Goal: Information Seeking & Learning: Learn about a topic

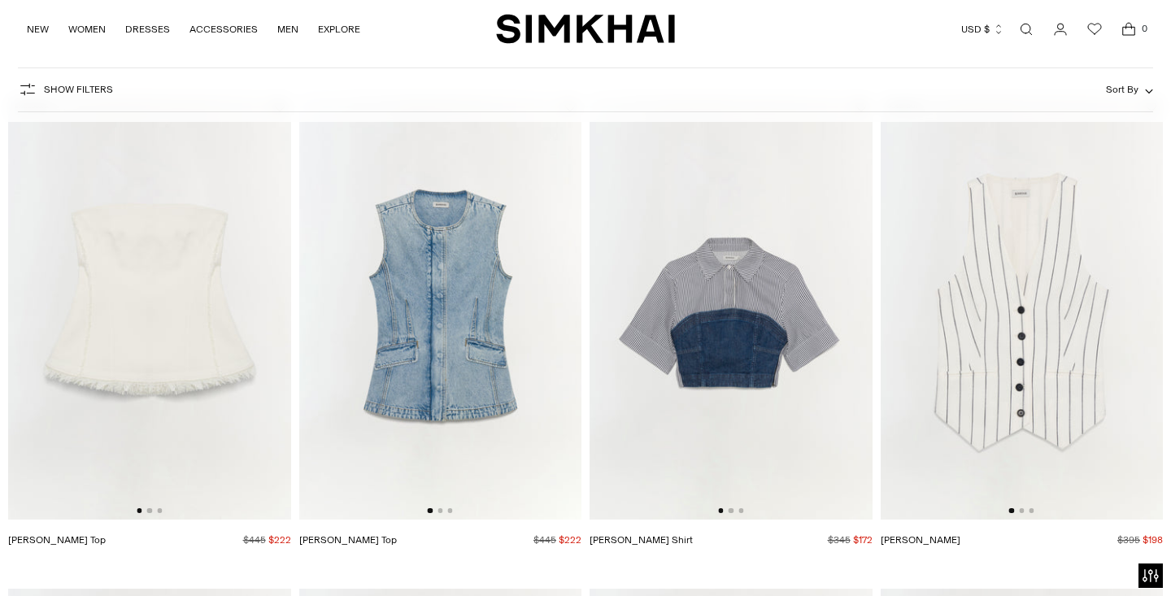
scroll to position [92, 0]
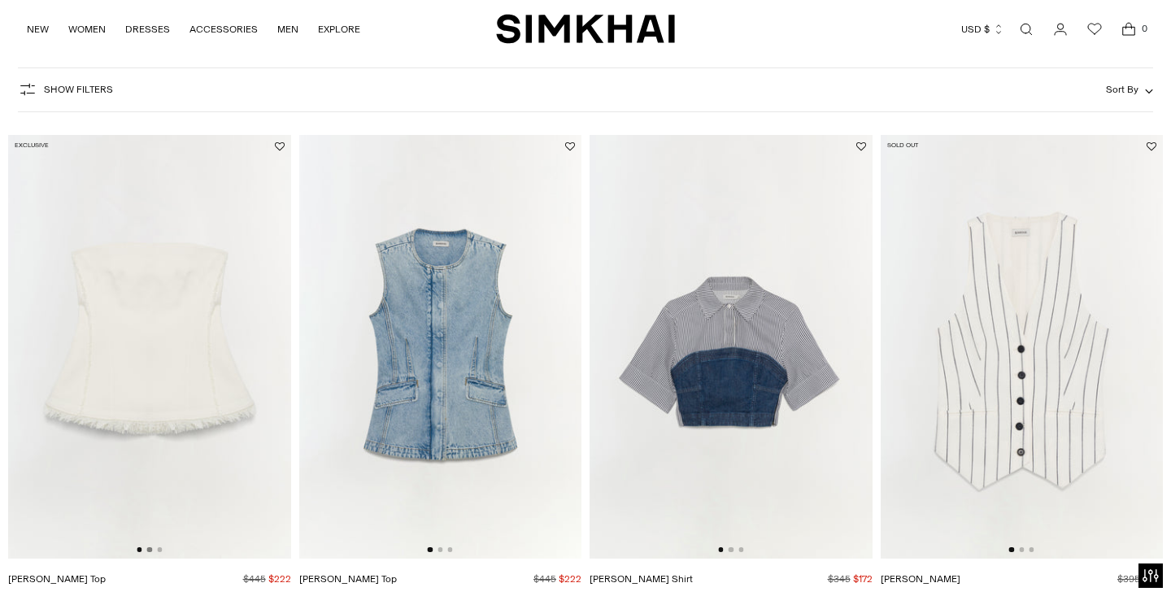
click at [150, 550] on button "Go to slide 2" at bounding box center [149, 549] width 5 height 5
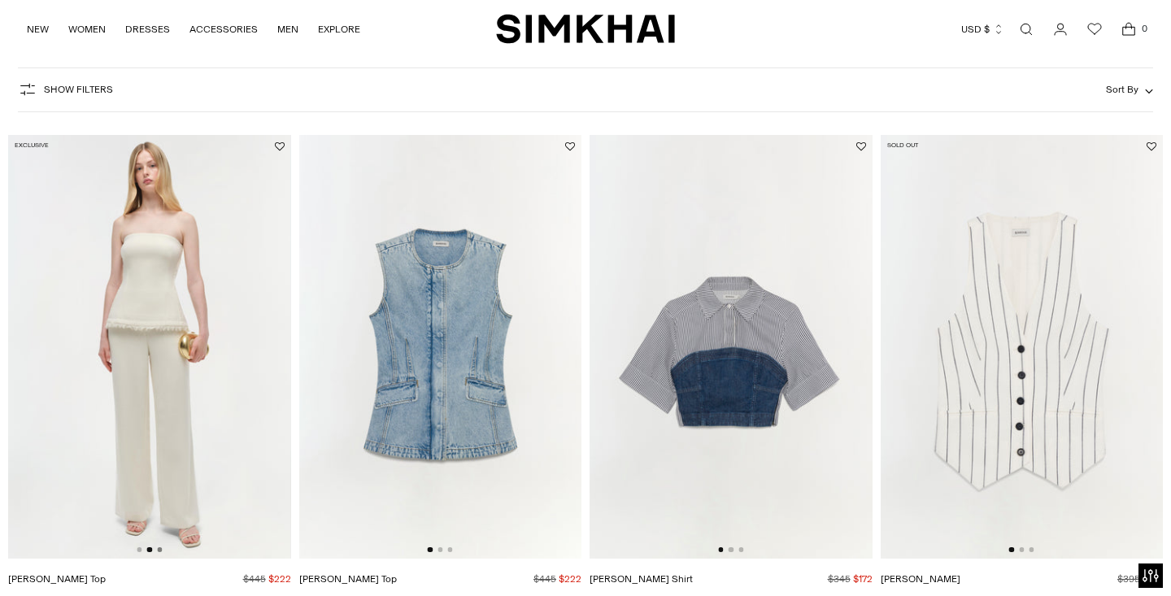
click at [159, 550] on button "Go to slide 3" at bounding box center [159, 549] width 5 height 5
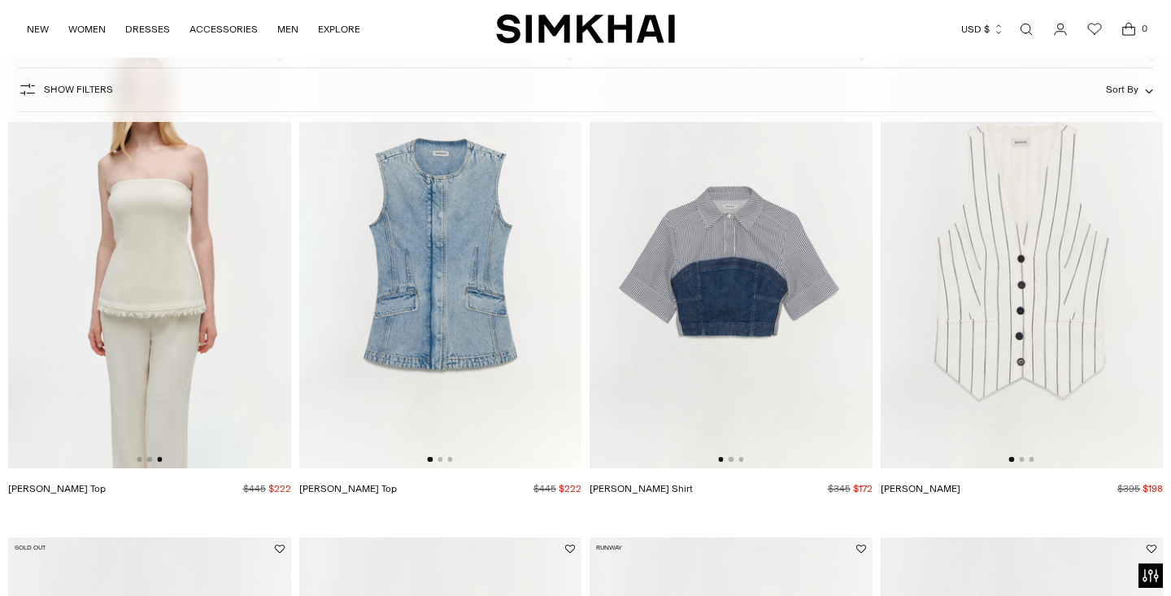
scroll to position [182, 0]
click at [441, 459] on button "Go to slide 2" at bounding box center [440, 459] width 5 height 5
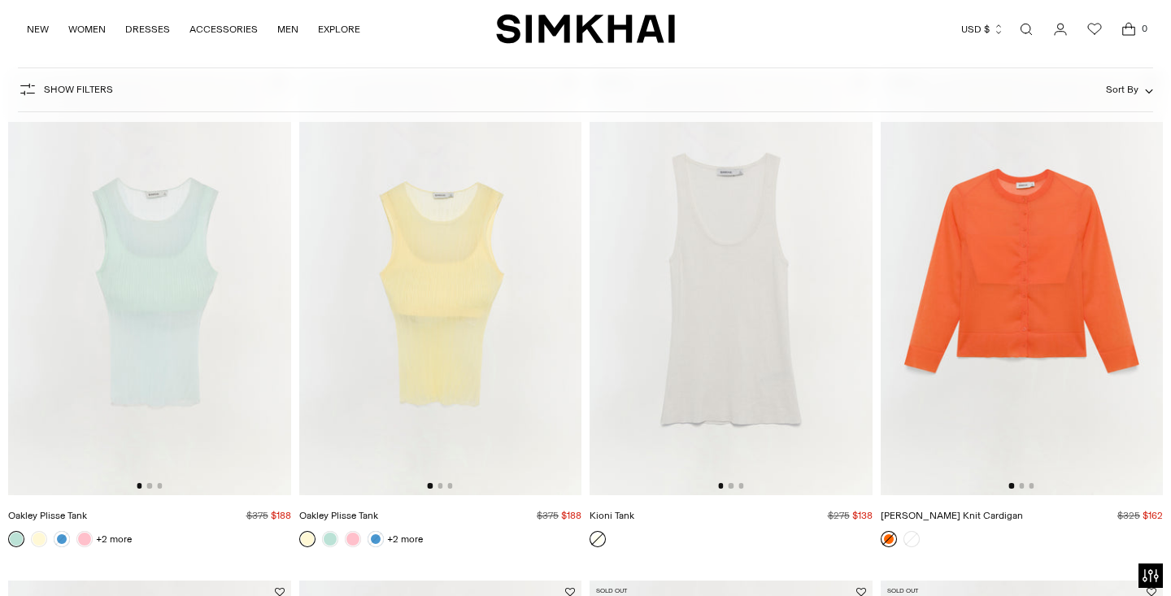
scroll to position [1162, 0]
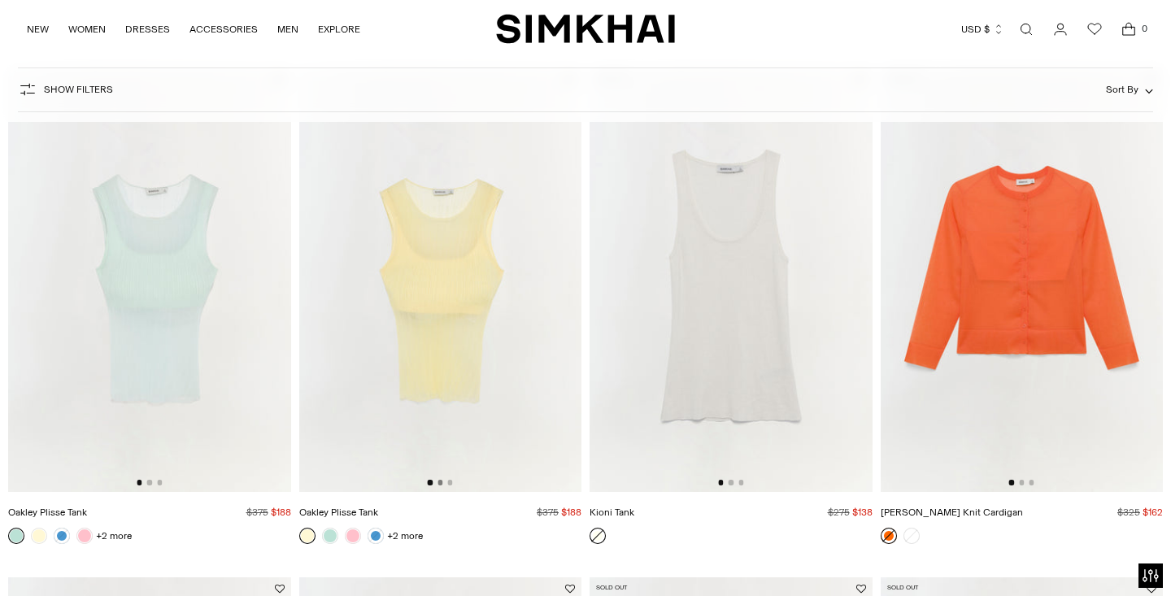
click at [438, 483] on button "Go to slide 2" at bounding box center [440, 482] width 5 height 5
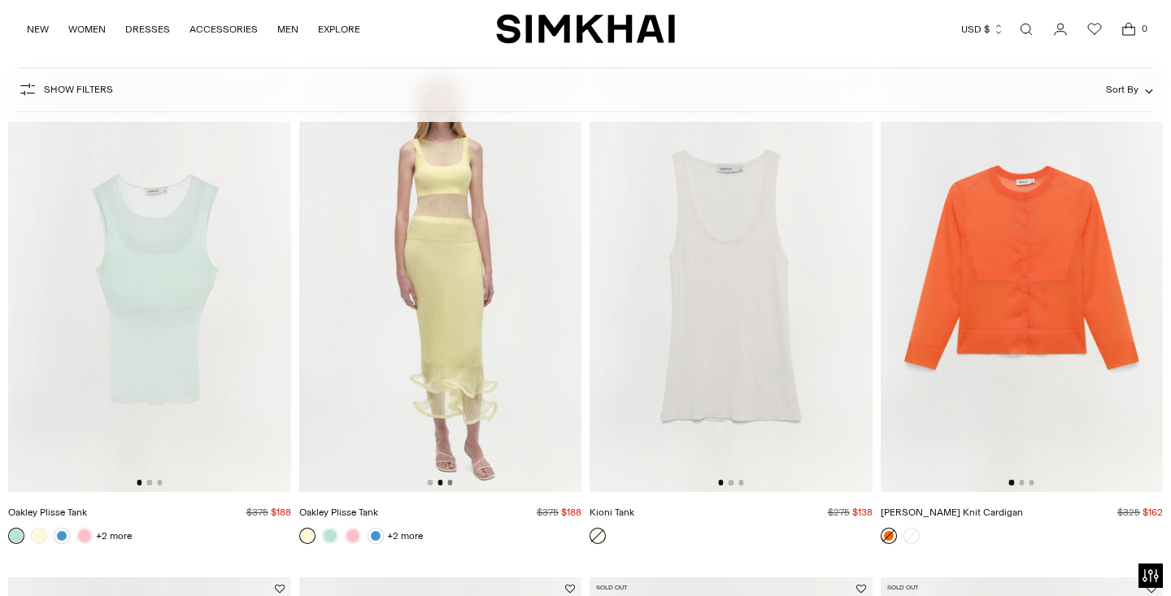
click at [449, 483] on button "Go to slide 3" at bounding box center [449, 482] width 5 height 5
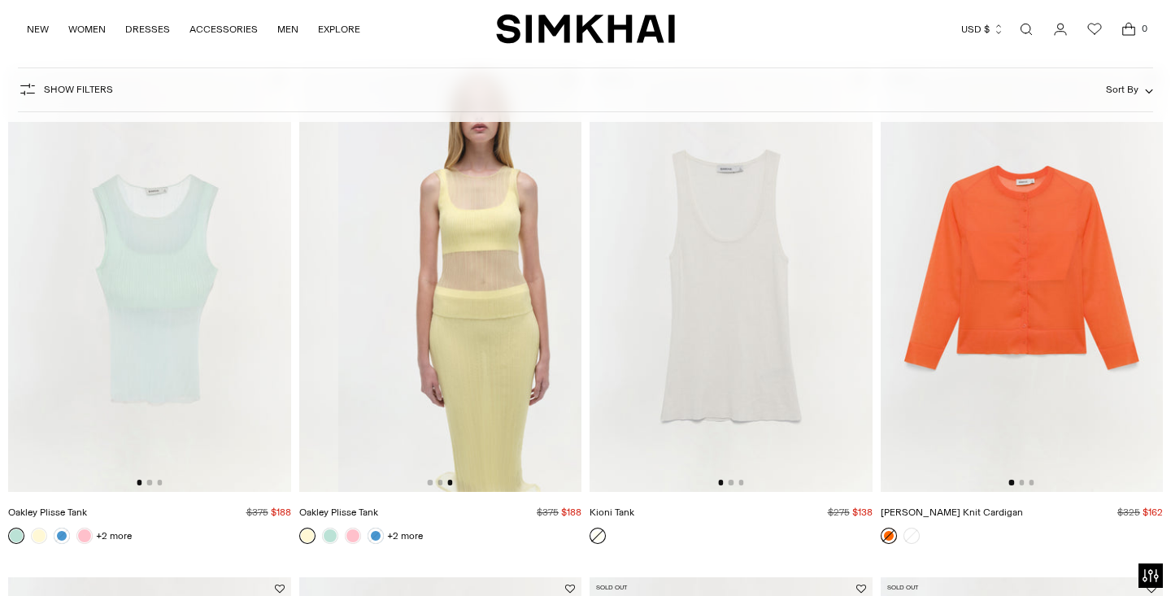
scroll to position [0, 565]
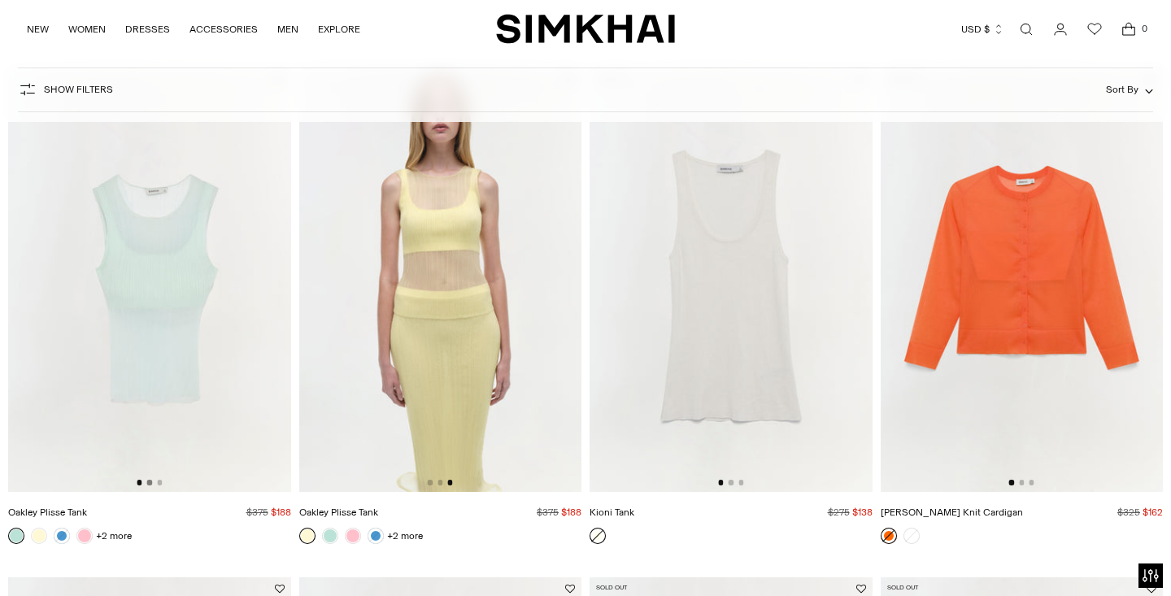
click at [148, 482] on button "Go to slide 2" at bounding box center [149, 482] width 5 height 5
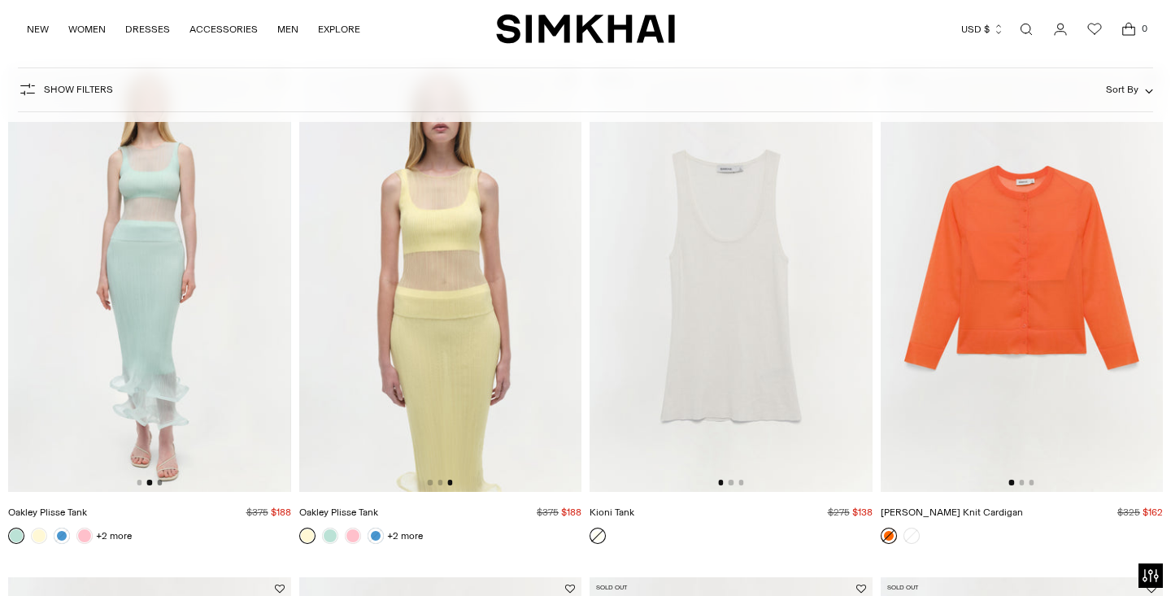
click at [160, 482] on button "Go to slide 3" at bounding box center [159, 482] width 5 height 5
click at [733, 482] on button "Go to slide 2" at bounding box center [731, 482] width 5 height 5
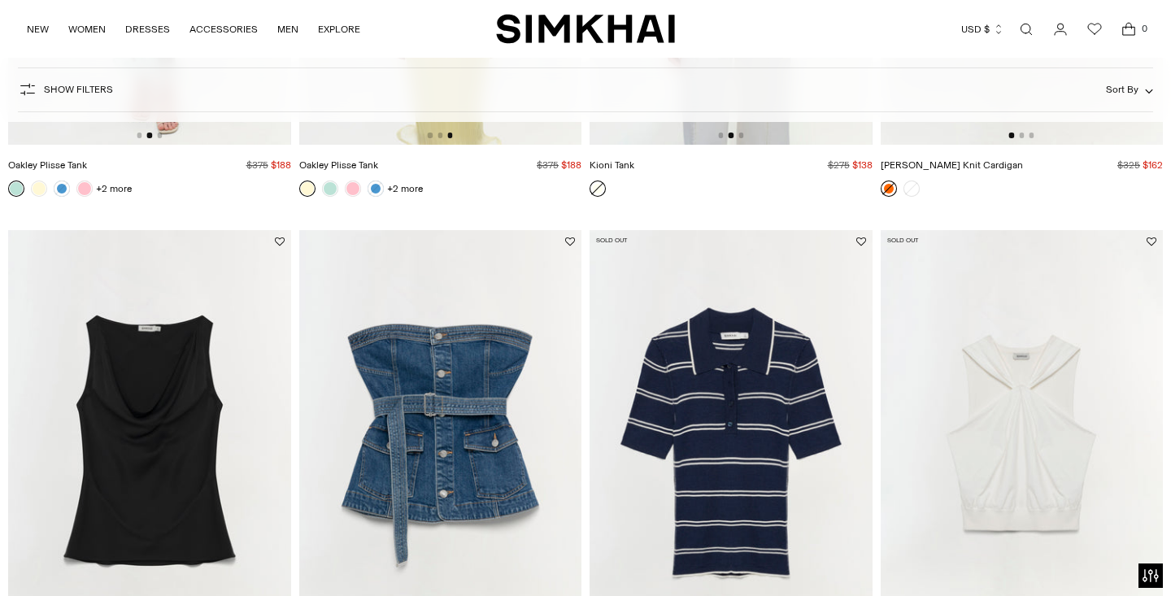
scroll to position [1664, 0]
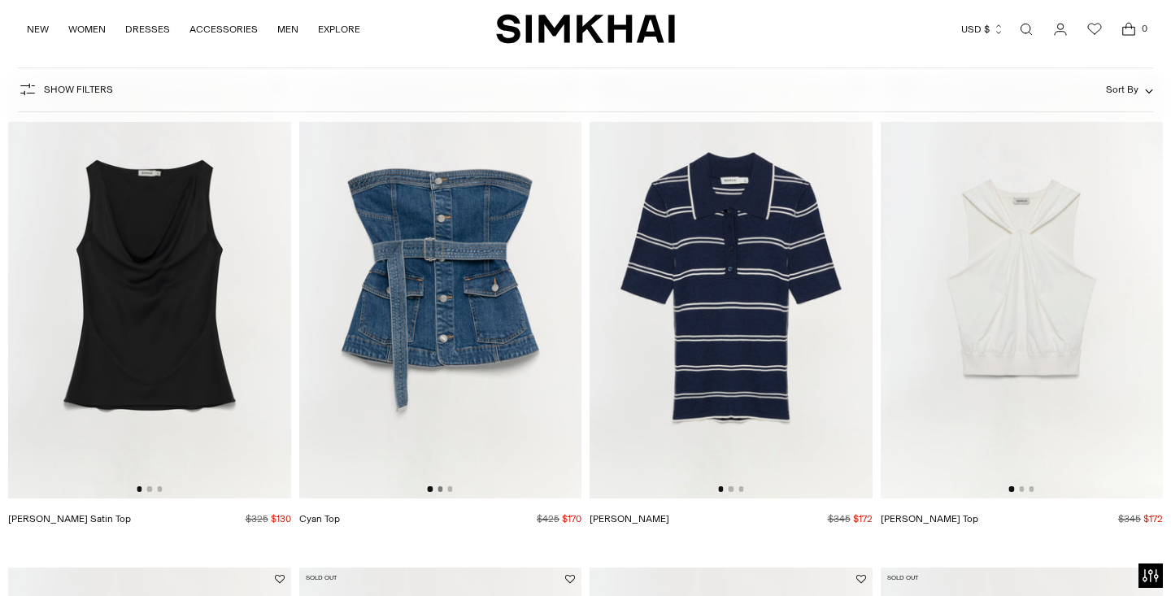
click at [439, 488] on button "Go to slide 2" at bounding box center [440, 488] width 5 height 5
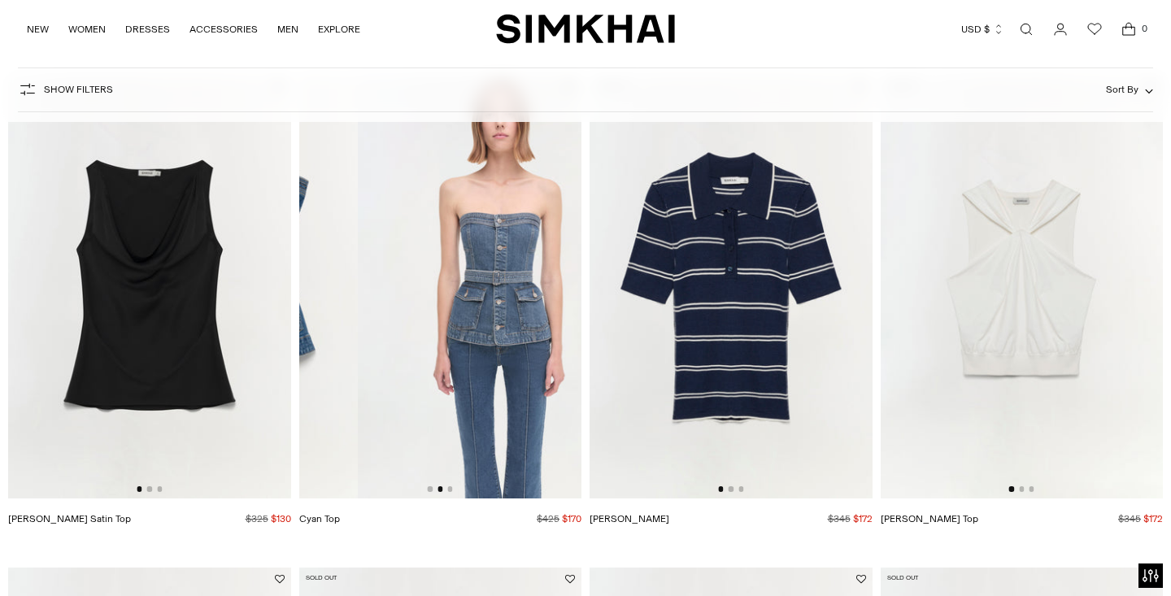
scroll to position [0, 283]
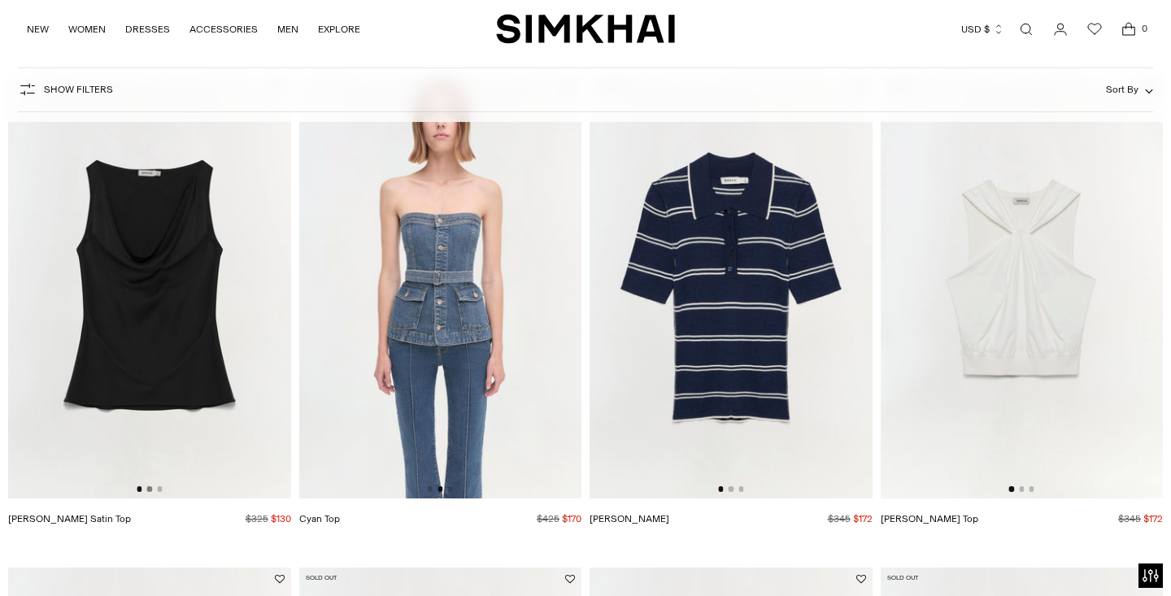
click at [150, 490] on button "Go to slide 2" at bounding box center [149, 488] width 5 height 5
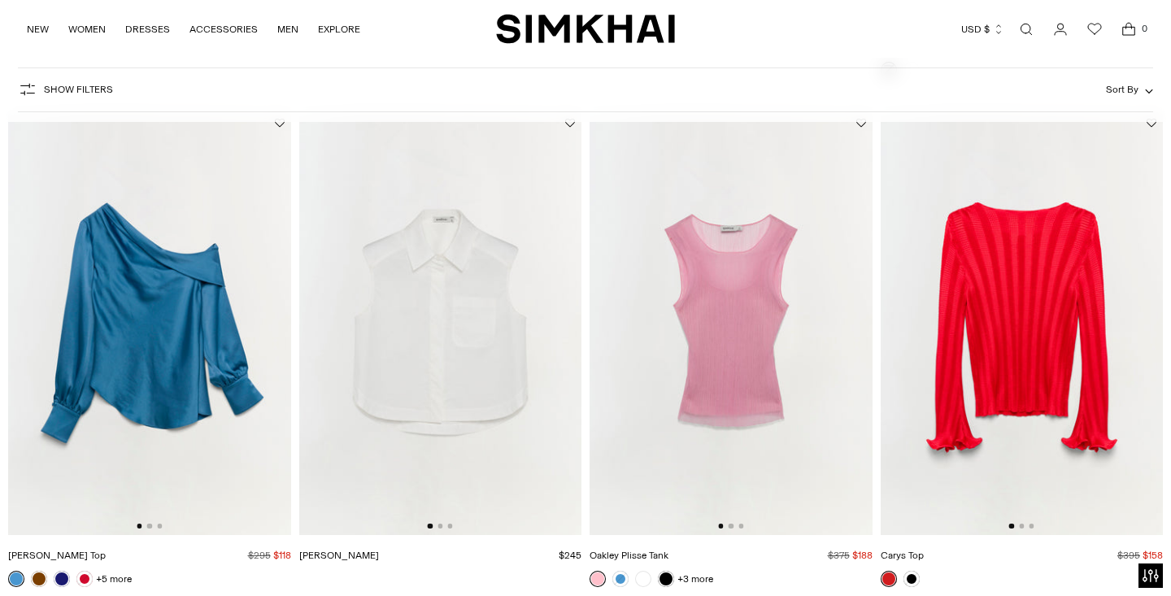
scroll to position [2635, 0]
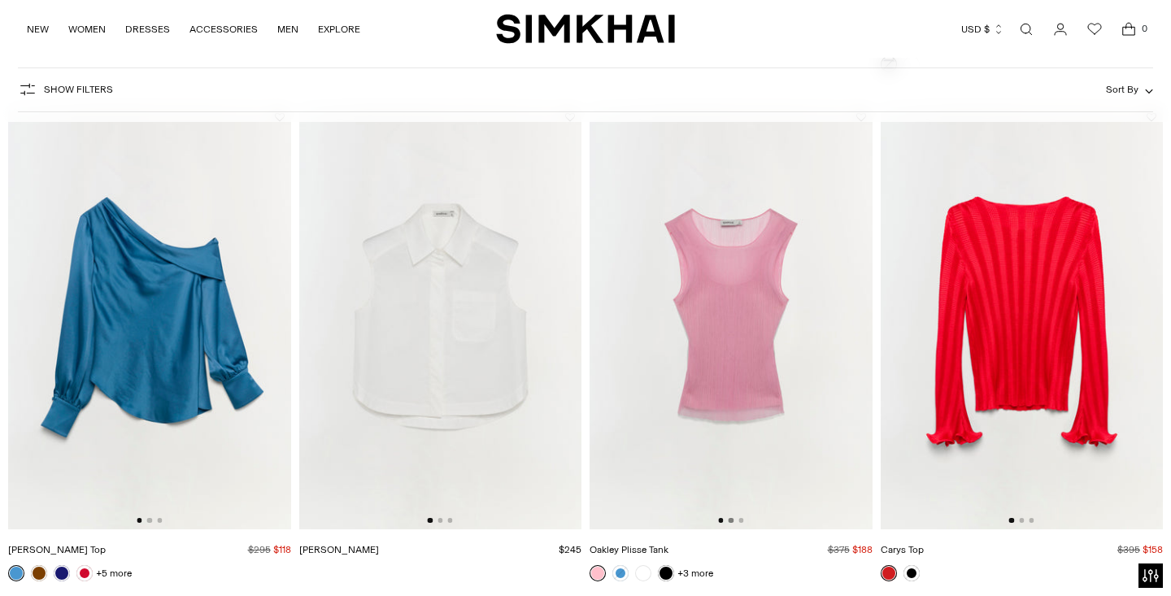
click at [734, 521] on button "Go to slide 2" at bounding box center [731, 520] width 5 height 5
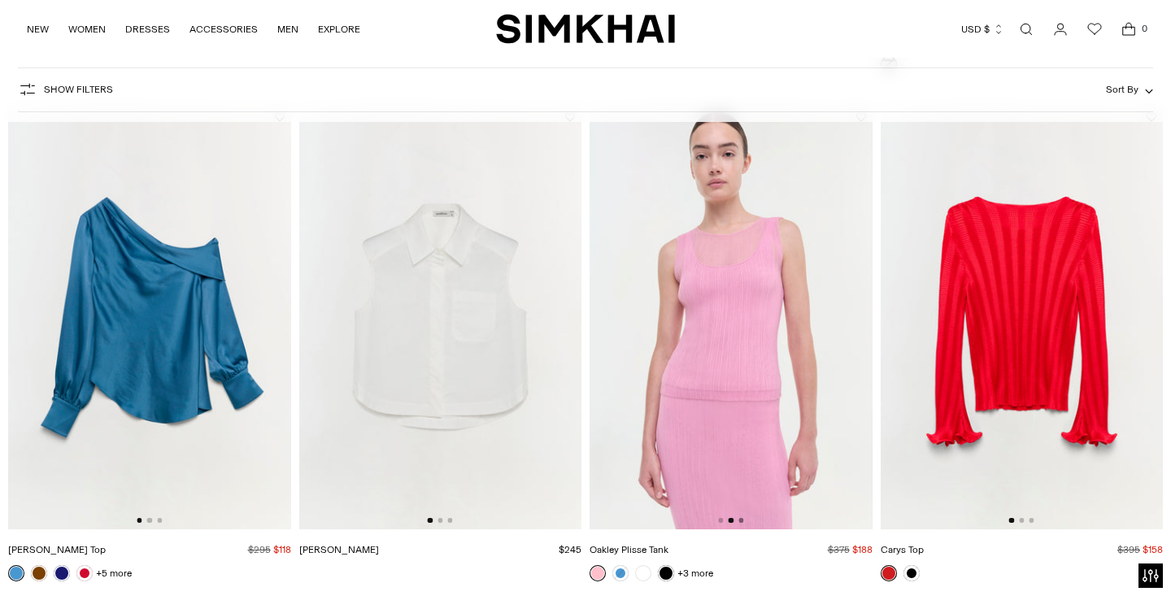
click at [741, 521] on button "Go to slide 3" at bounding box center [741, 520] width 5 height 5
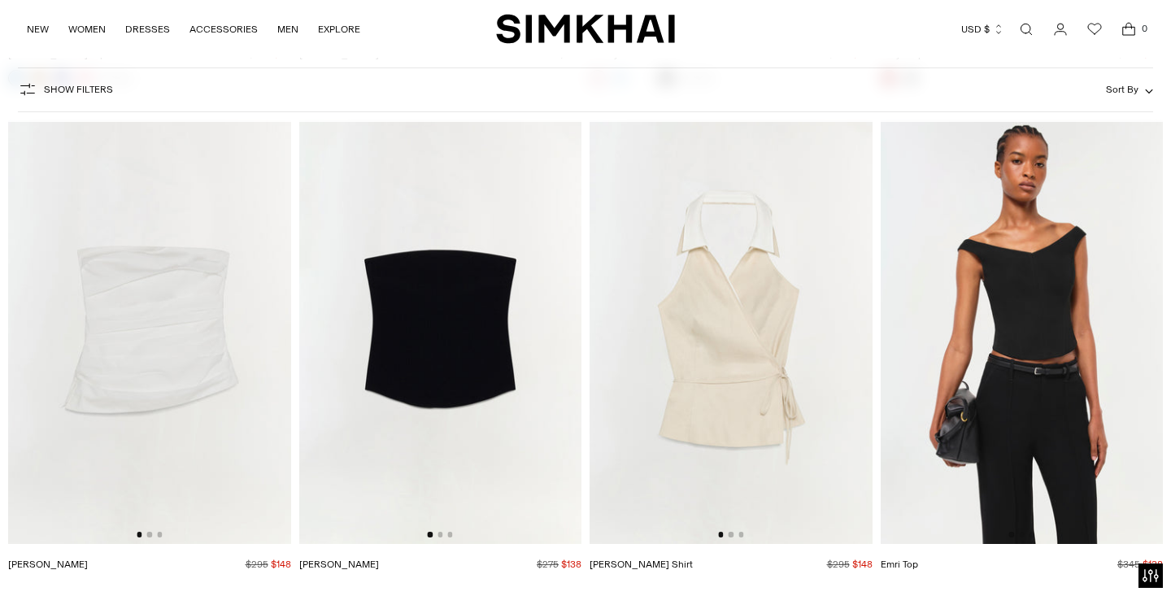
scroll to position [3150, 0]
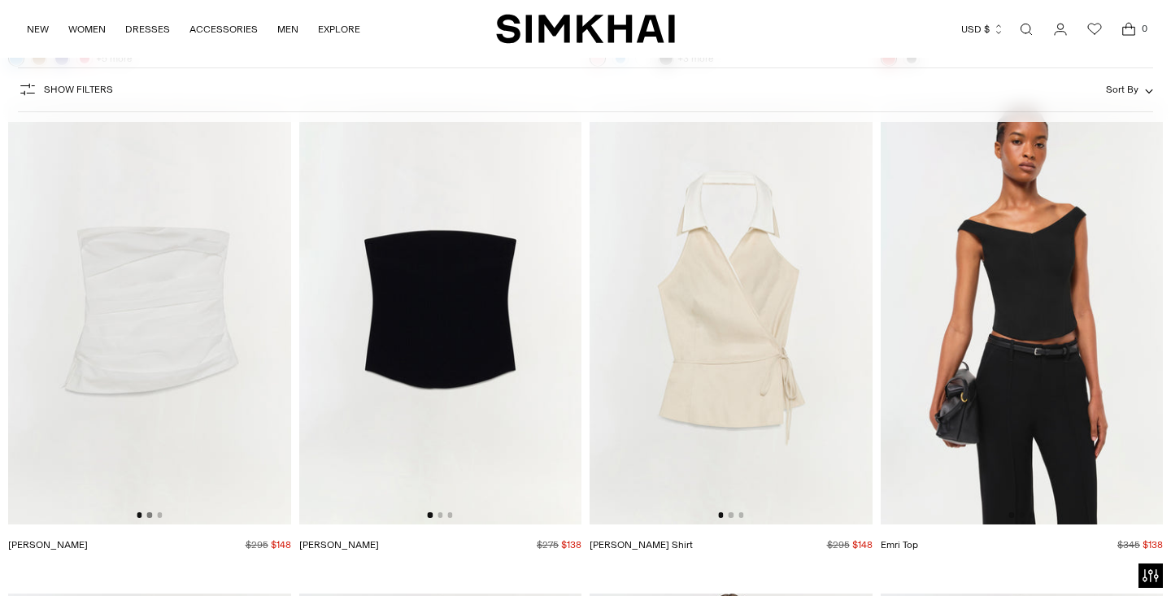
click at [152, 517] on button "Go to slide 2" at bounding box center [149, 514] width 5 height 5
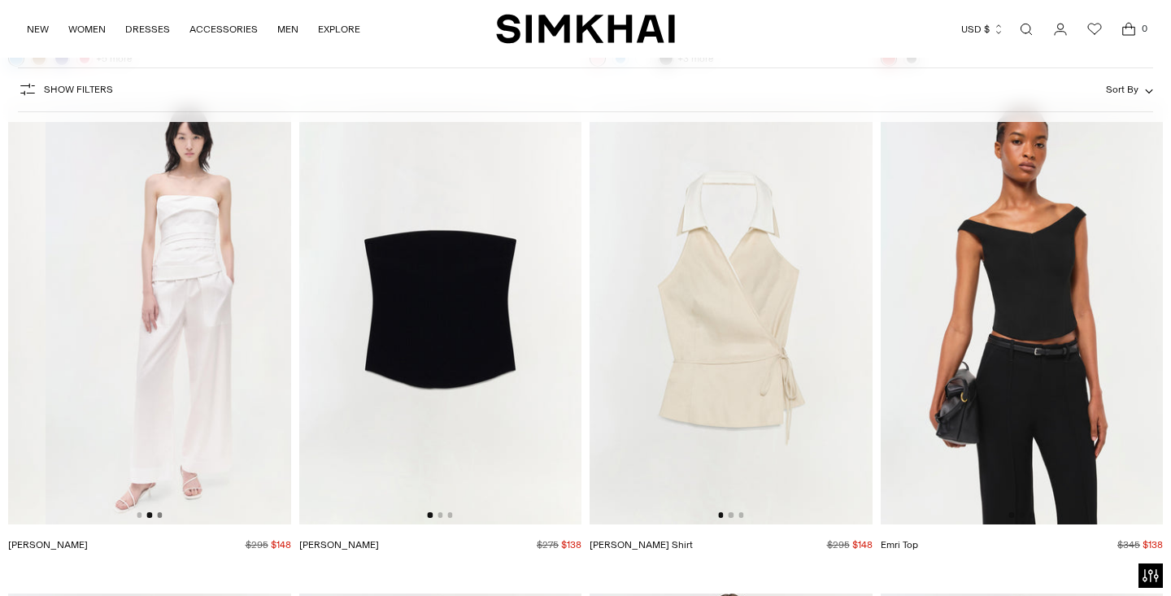
scroll to position [0, 283]
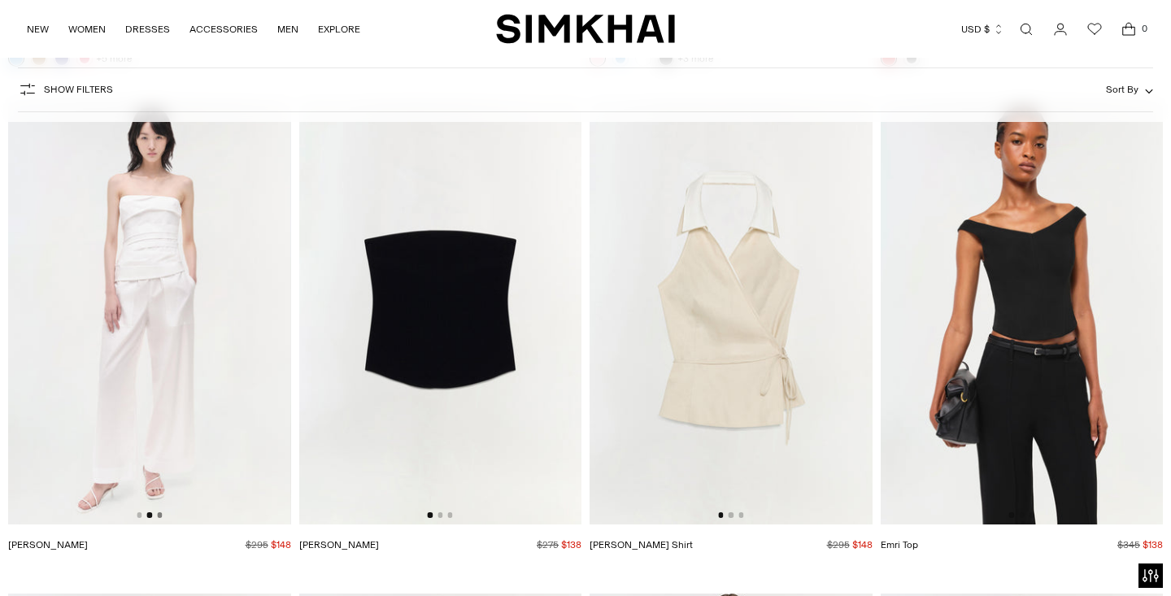
click at [157, 517] on button "Go to slide 3" at bounding box center [159, 514] width 5 height 5
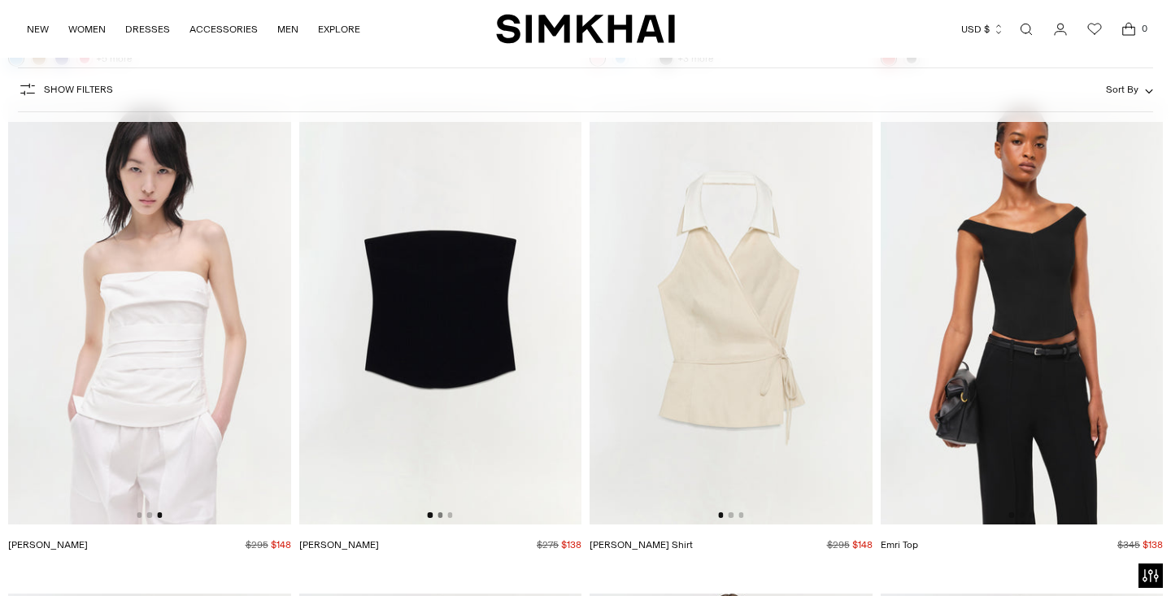
click at [440, 517] on button "Go to slide 2" at bounding box center [440, 514] width 5 height 5
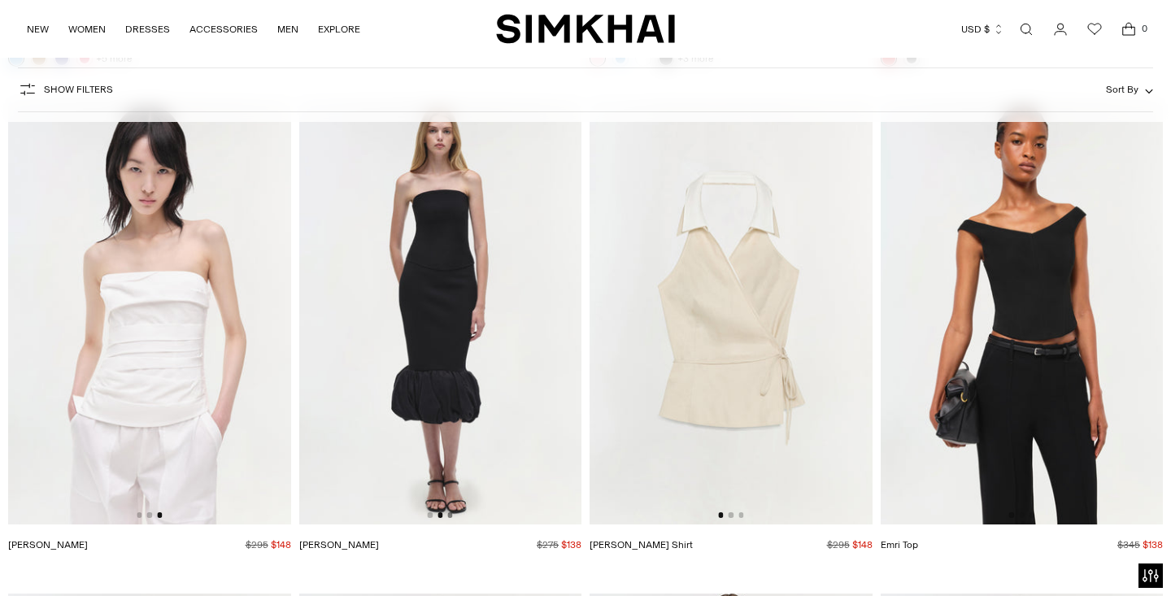
click at [450, 517] on button "Go to slide 3" at bounding box center [449, 514] width 5 height 5
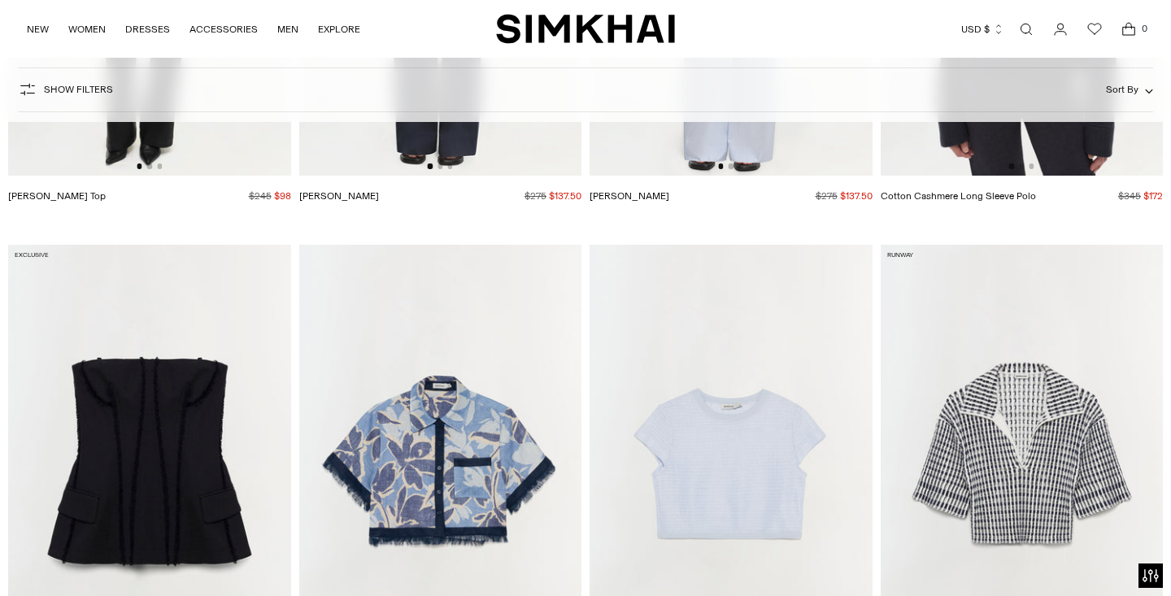
scroll to position [4101, 0]
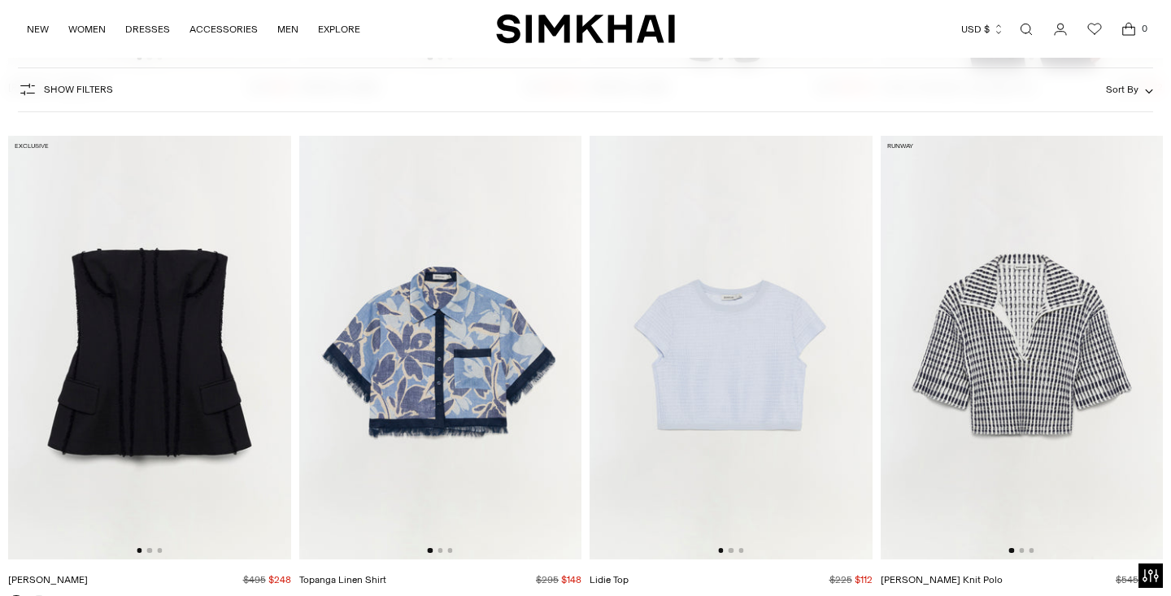
click at [155, 550] on div at bounding box center [149, 550] width 25 height 5
click at [156, 549] on div at bounding box center [149, 550] width 25 height 5
click at [154, 549] on div at bounding box center [149, 550] width 25 height 5
click at [150, 550] on button "Go to slide 2" at bounding box center [149, 550] width 5 height 5
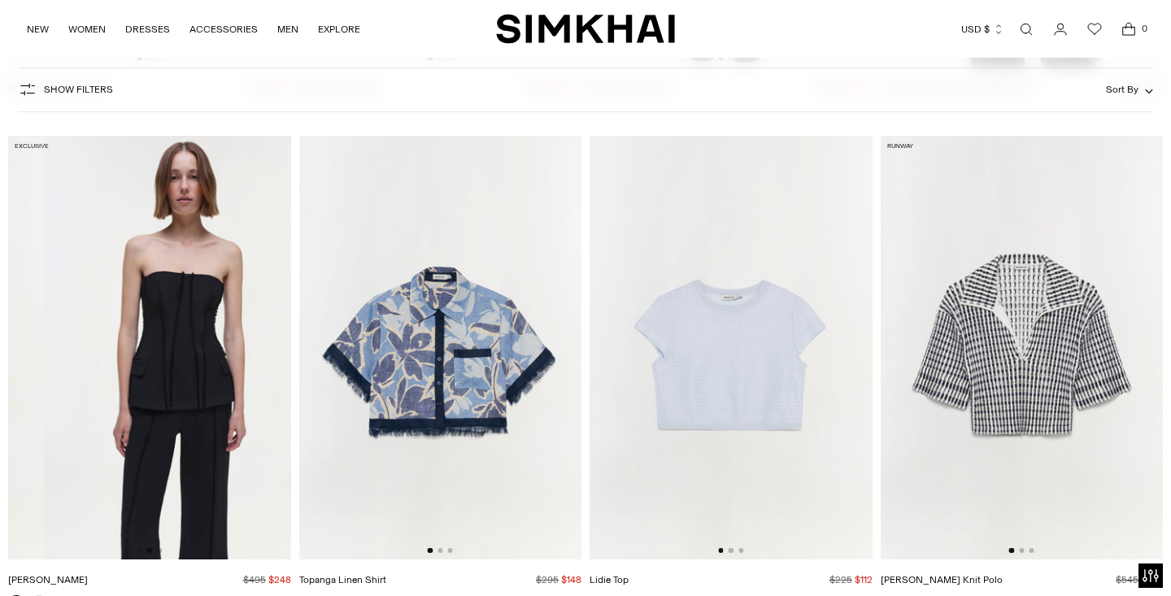
scroll to position [0, 0]
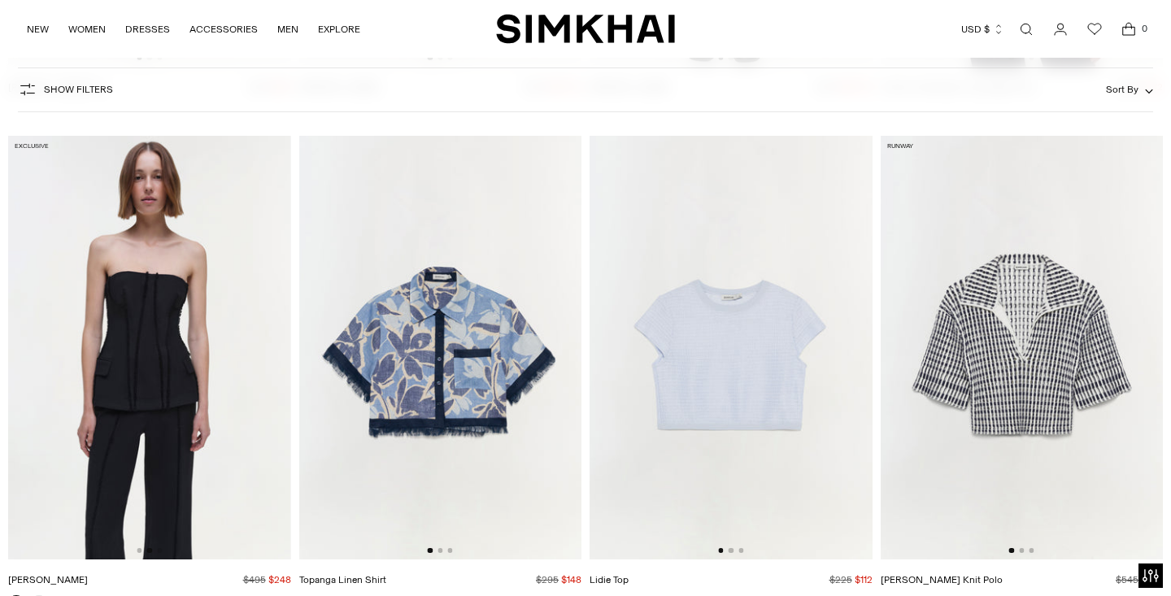
click at [157, 550] on div at bounding box center [149, 550] width 25 height 5
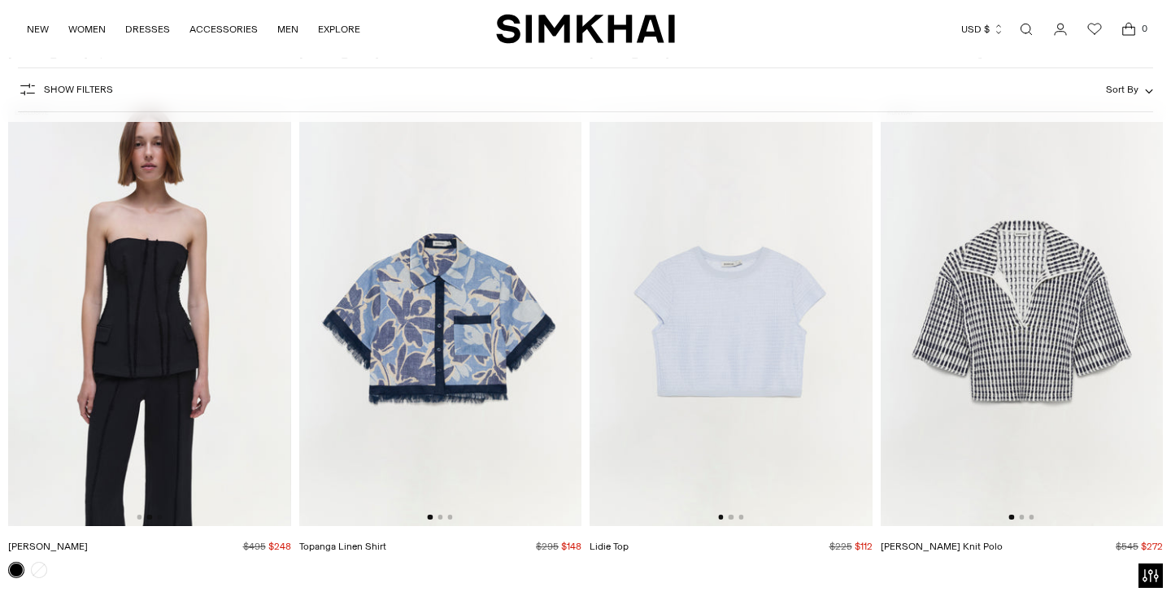
click at [1024, 520] on div at bounding box center [1021, 517] width 25 height 5
click at [1019, 518] on button "Go to slide 2" at bounding box center [1021, 517] width 5 height 5
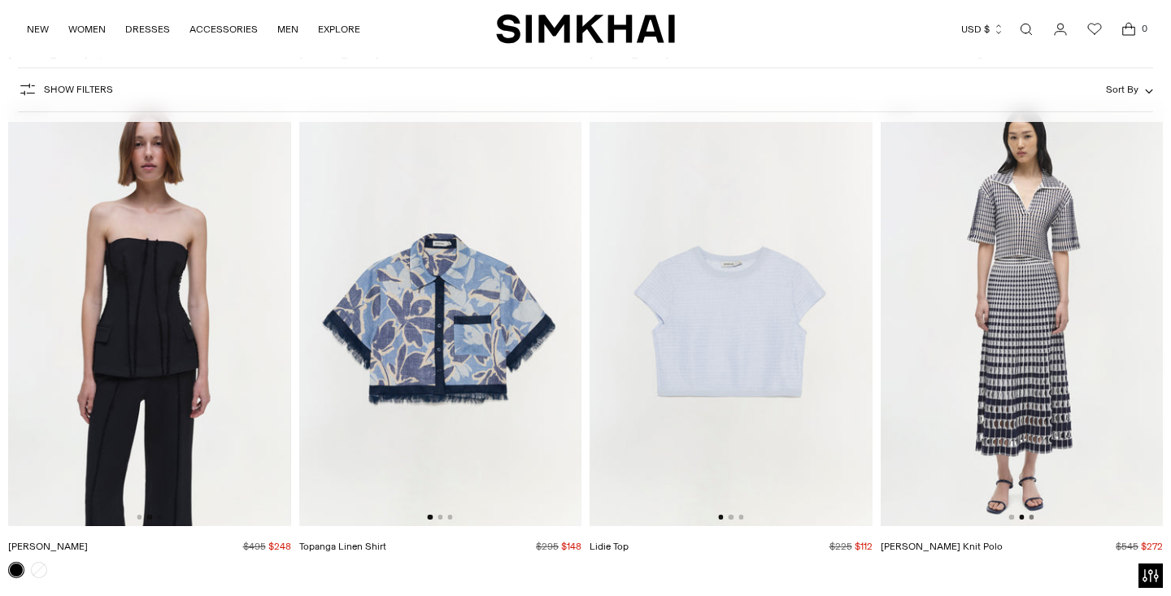
click at [1031, 517] on button "Go to slide 3" at bounding box center [1031, 517] width 5 height 5
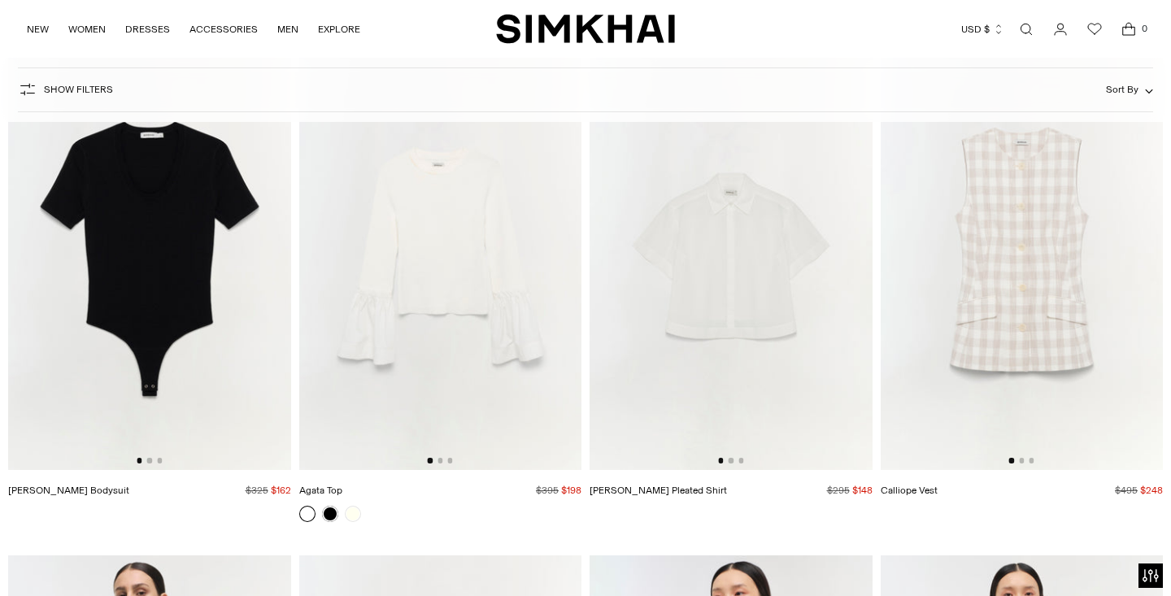
scroll to position [5156, 0]
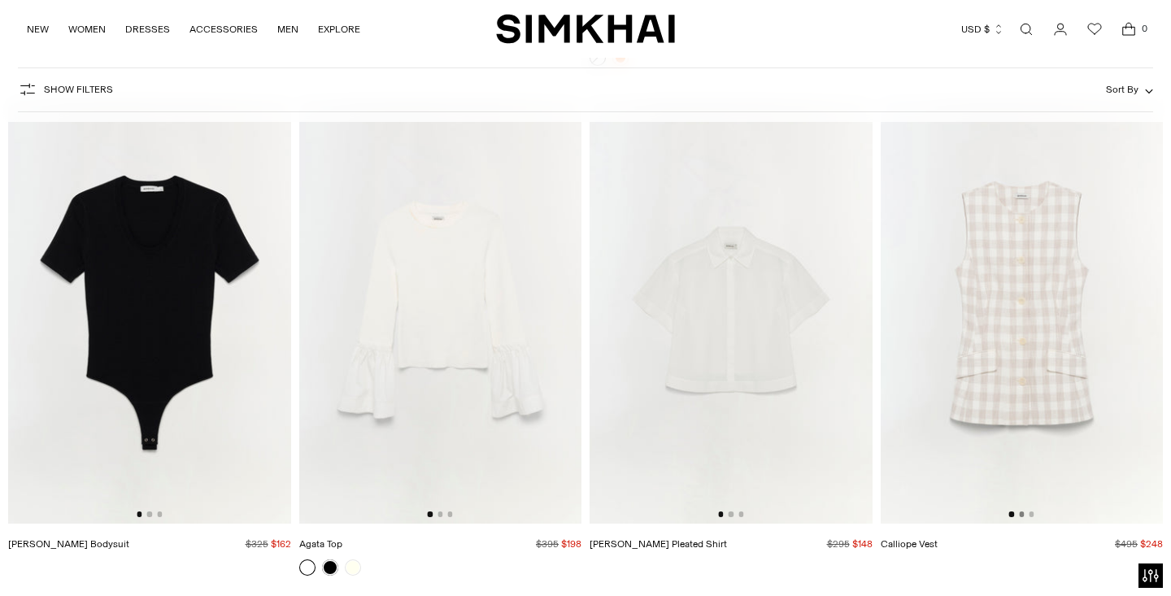
click at [1022, 514] on button "Go to slide 2" at bounding box center [1021, 514] width 5 height 5
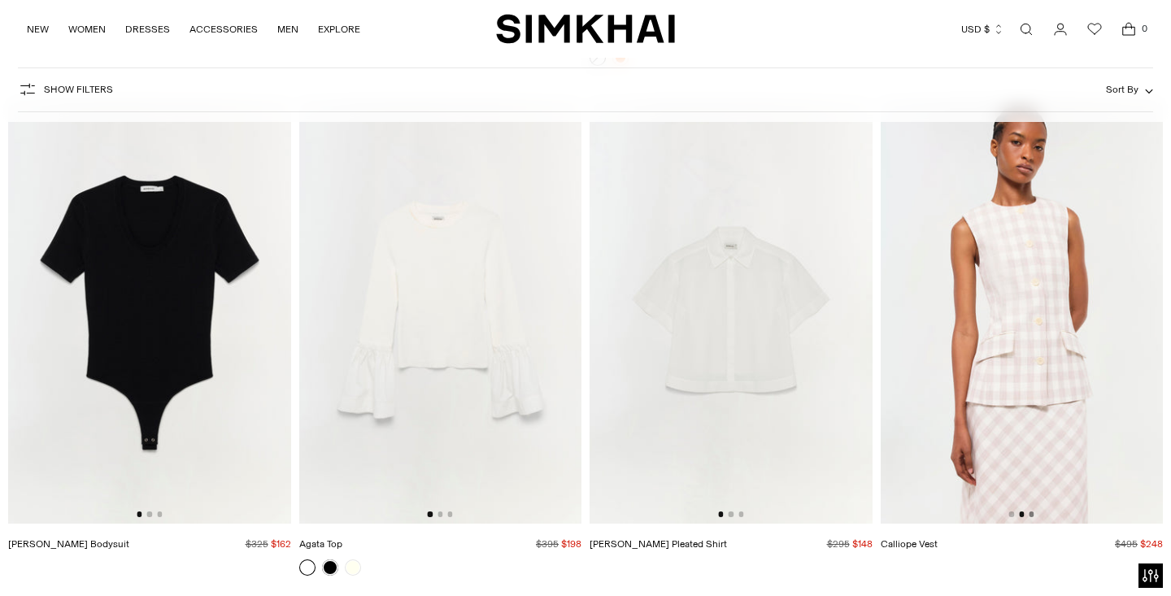
click at [1031, 512] on button "Go to slide 3" at bounding box center [1031, 514] width 5 height 5
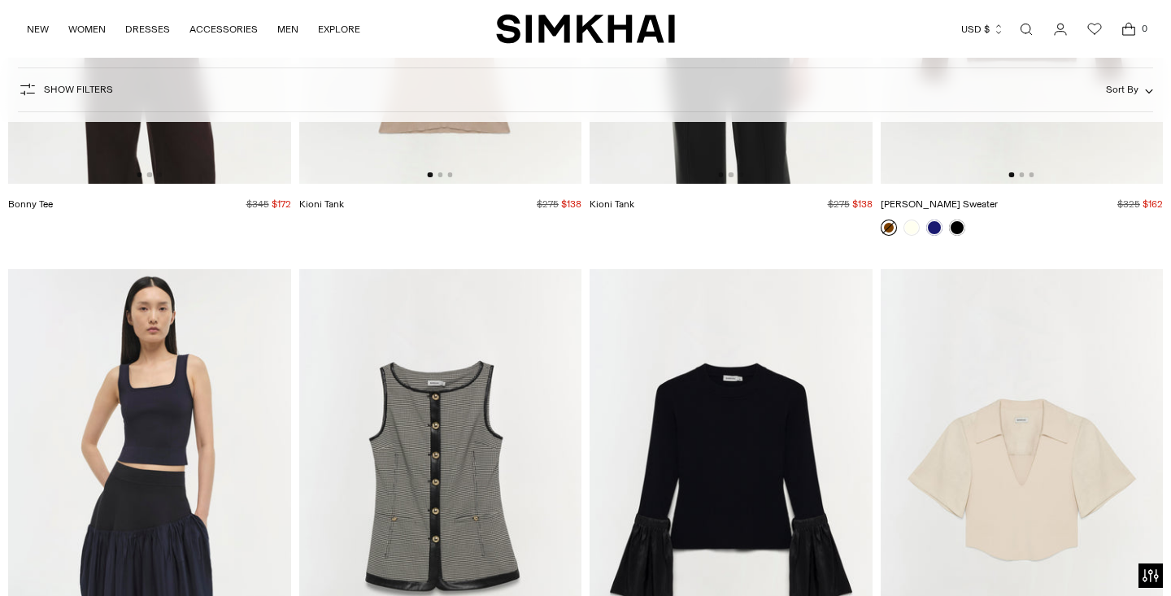
scroll to position [6690, 0]
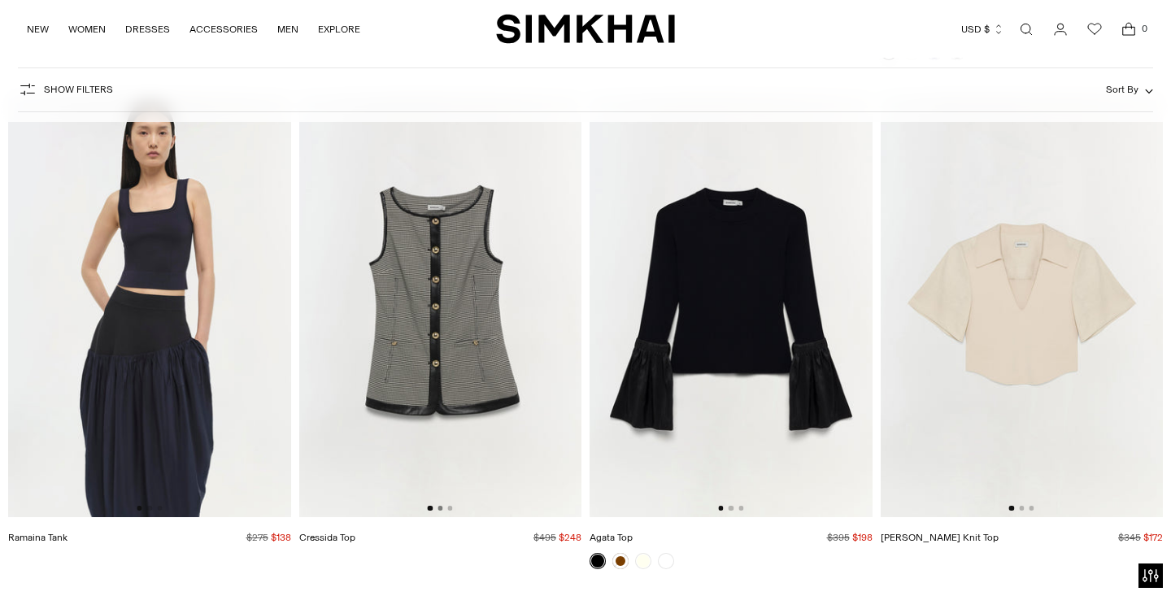
click at [438, 510] on button "Go to slide 2" at bounding box center [440, 508] width 5 height 5
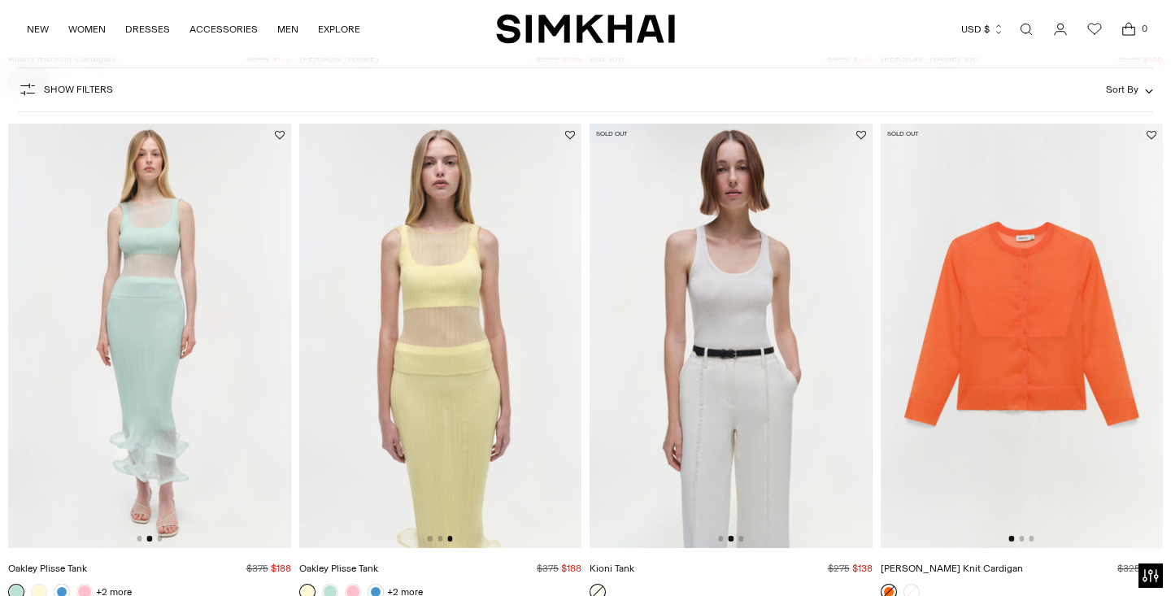
scroll to position [1185, 0]
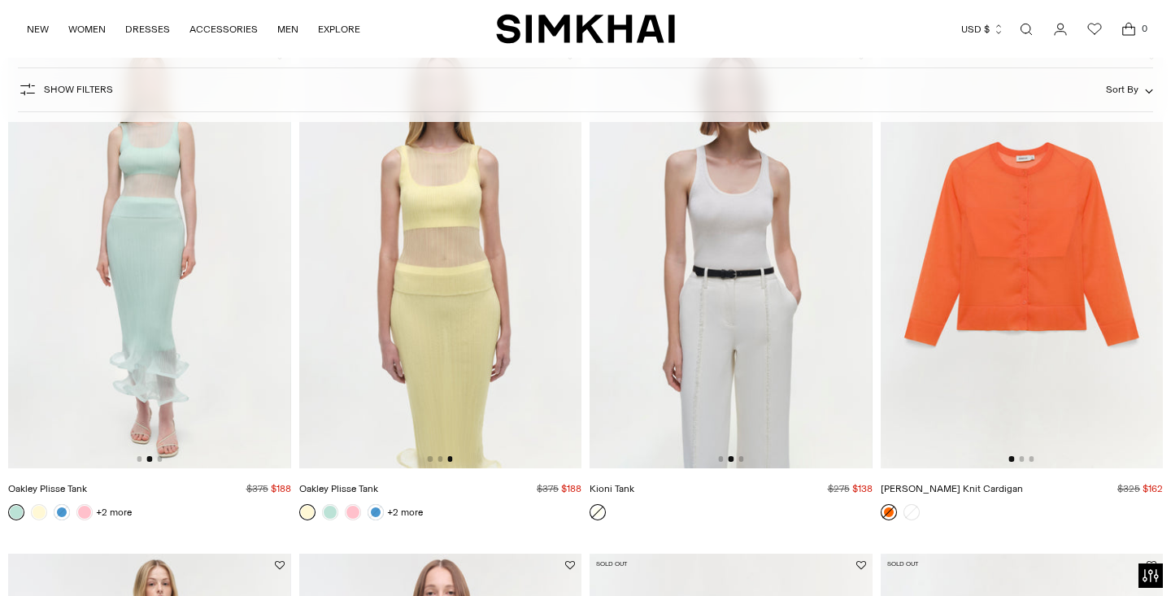
click at [220, 276] on img at bounding box center [149, 256] width 283 height 424
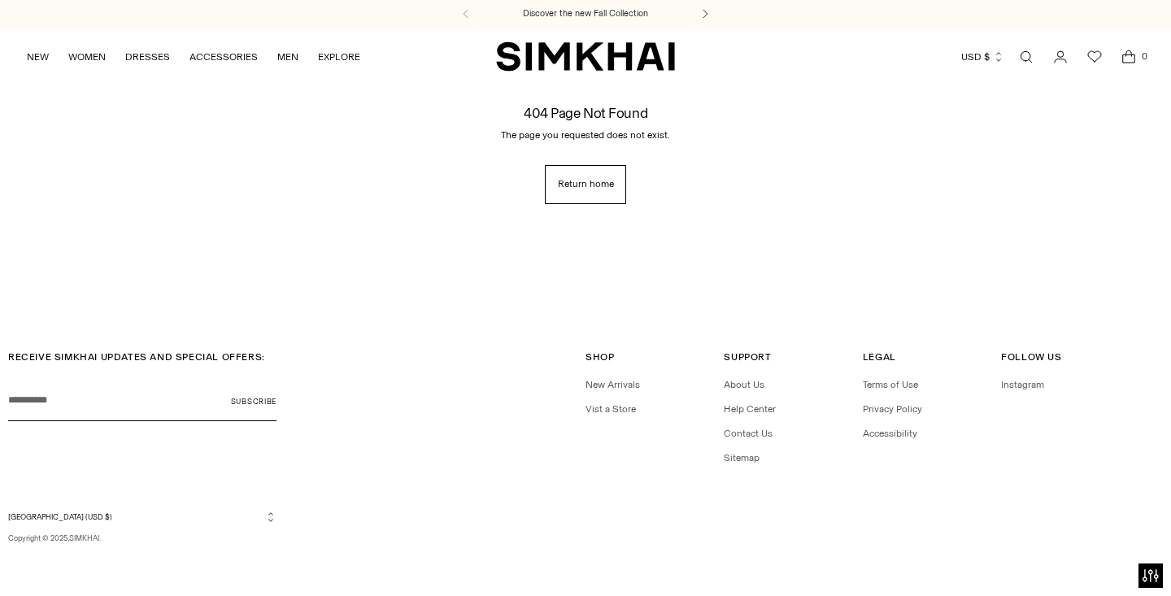
click at [717, 0] on button at bounding box center [705, 14] width 36 height 28
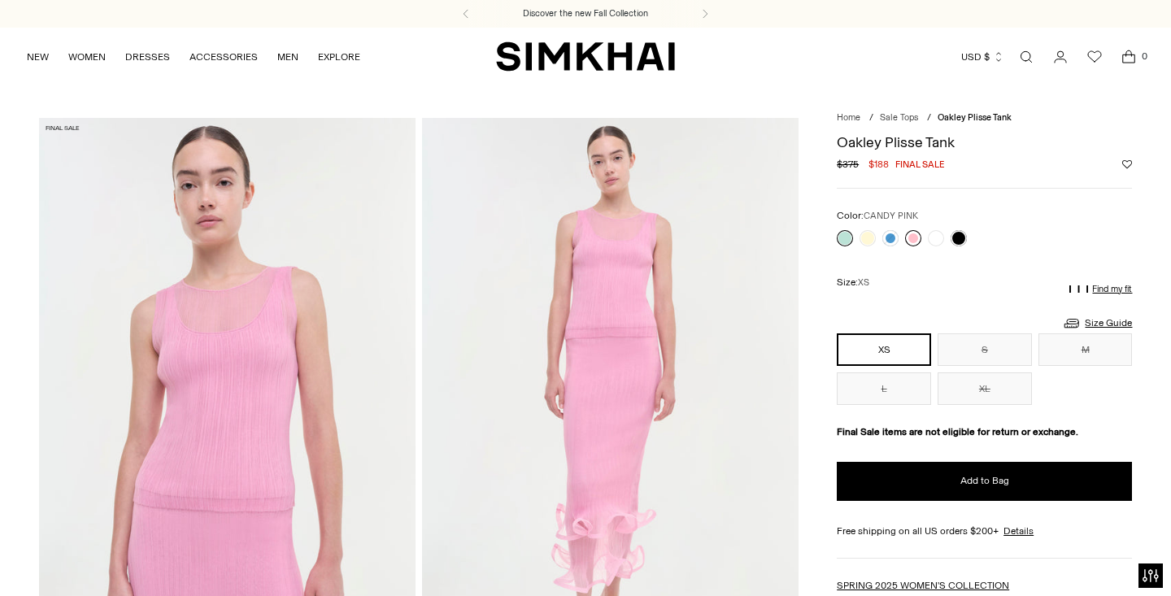
click at [918, 234] on link at bounding box center [913, 238] width 16 height 16
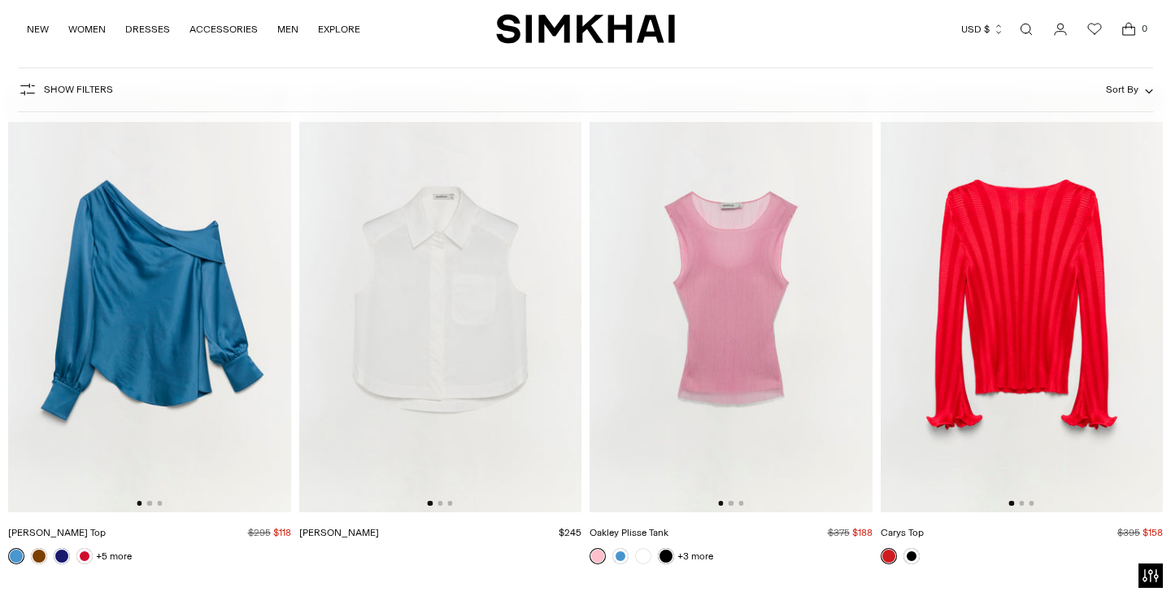
scroll to position [2648, 0]
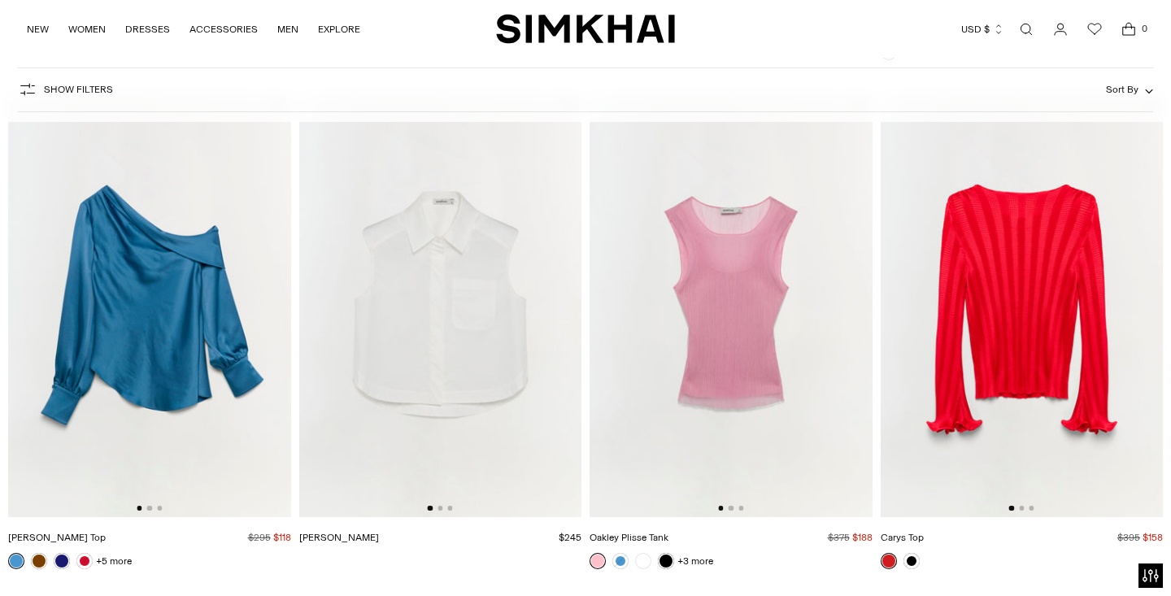
click at [735, 294] on img at bounding box center [731, 306] width 283 height 424
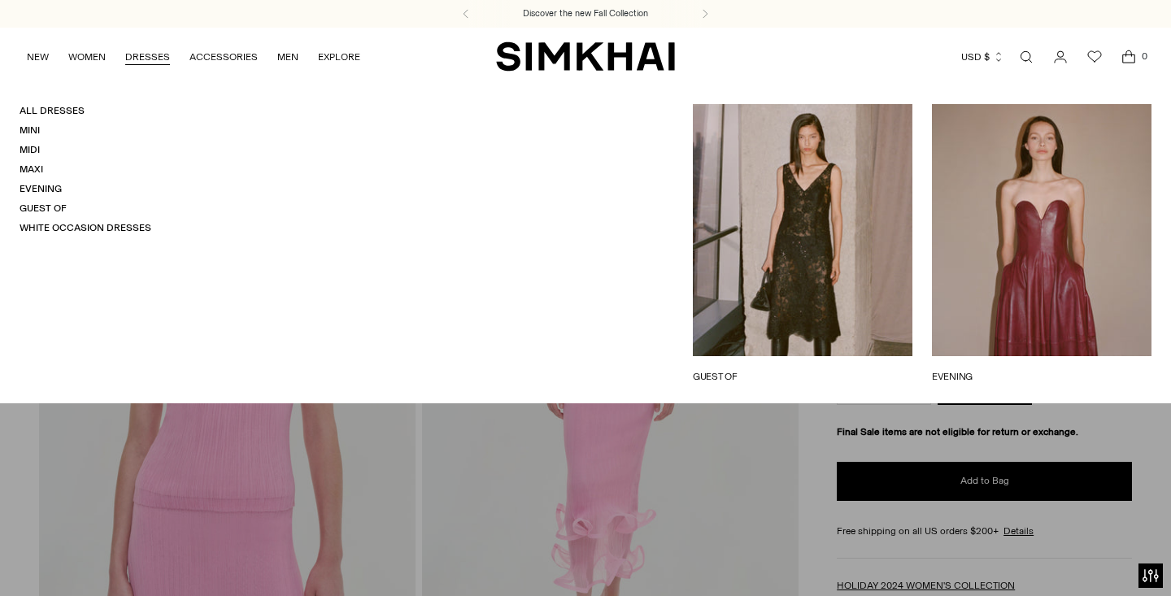
click at [136, 54] on link "DRESSES" at bounding box center [147, 57] width 45 height 36
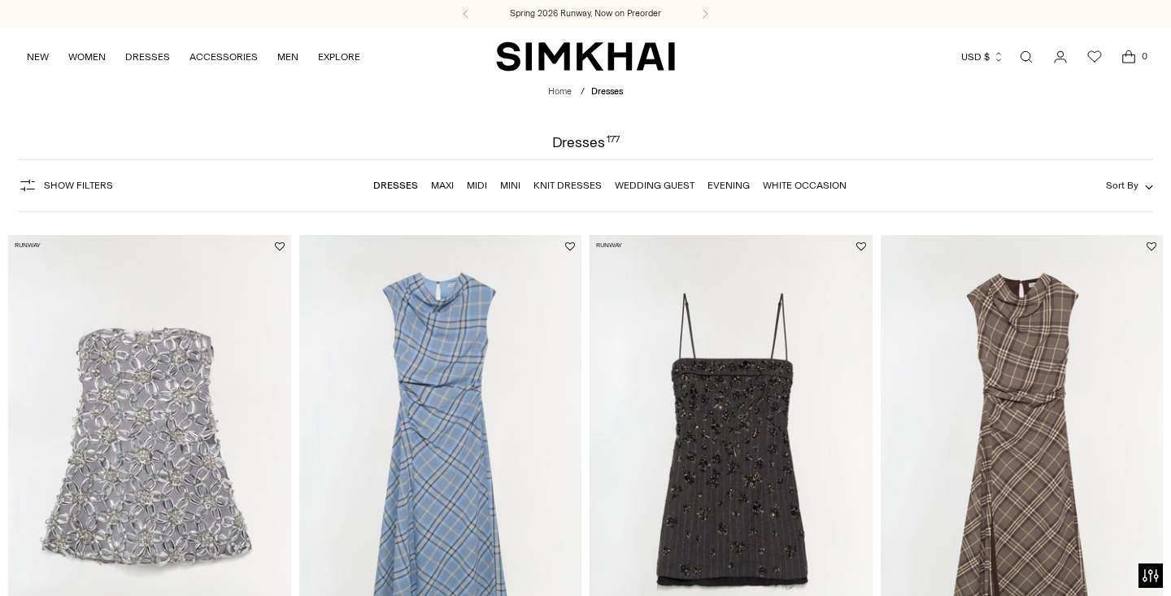
click at [1120, 182] on span "Sort By" at bounding box center [1122, 185] width 33 height 11
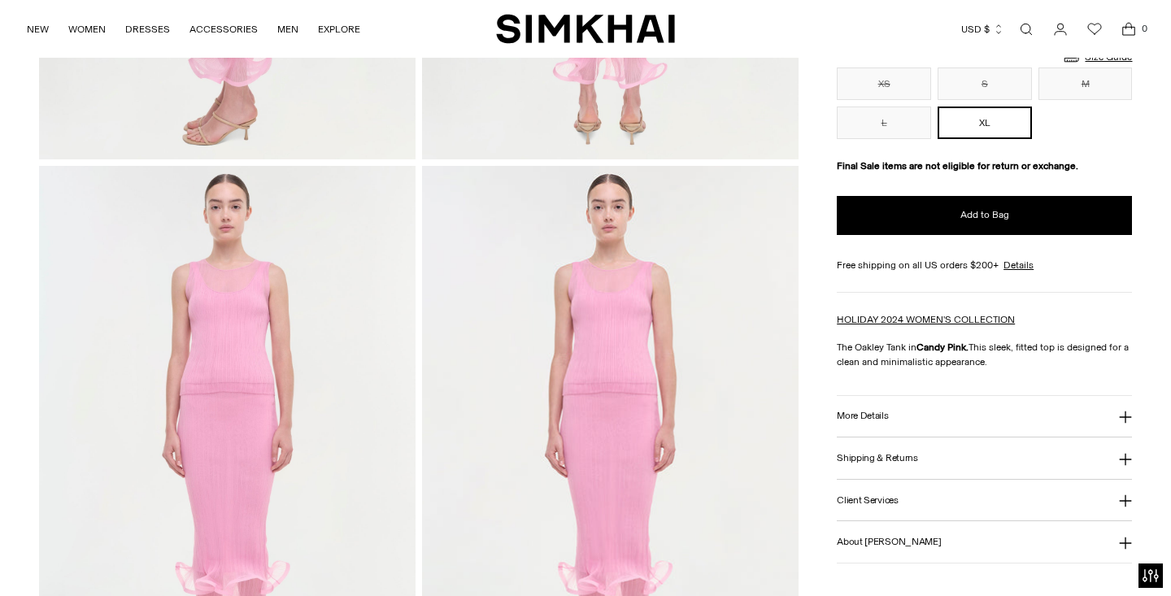
scroll to position [1104, 0]
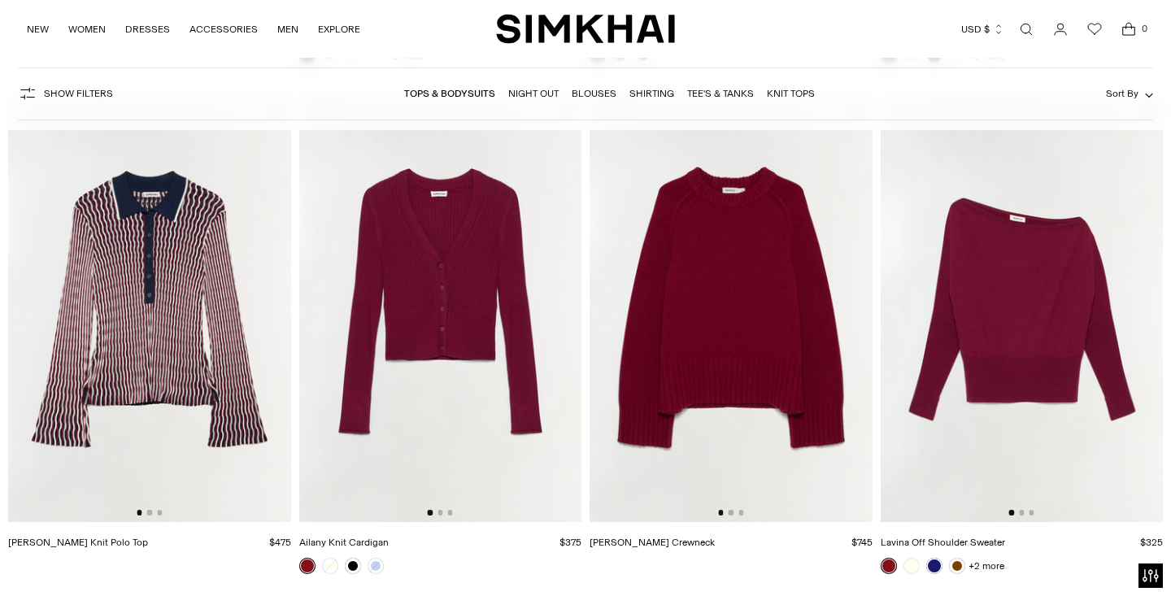
scroll to position [1155, 0]
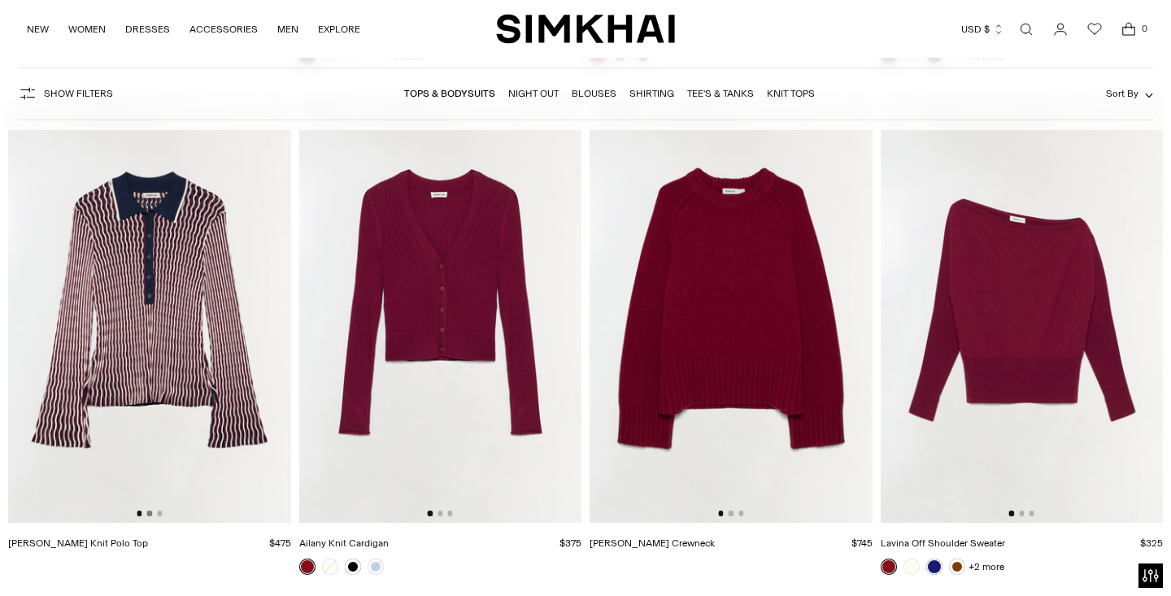
click at [150, 515] on button "Go to slide 2" at bounding box center [149, 513] width 5 height 5
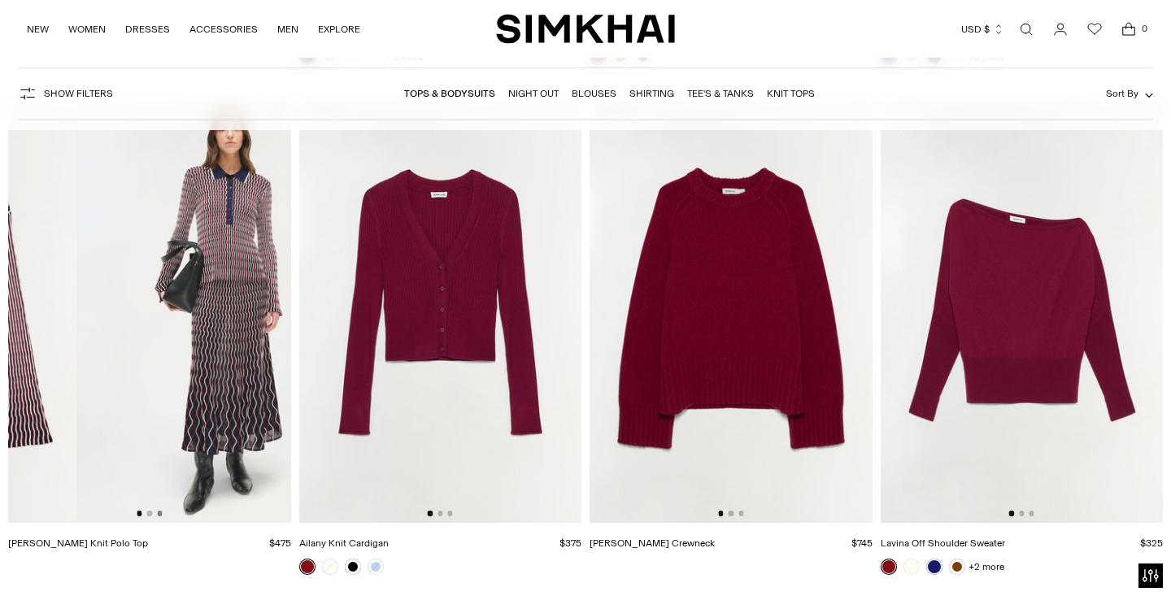
scroll to position [0, 283]
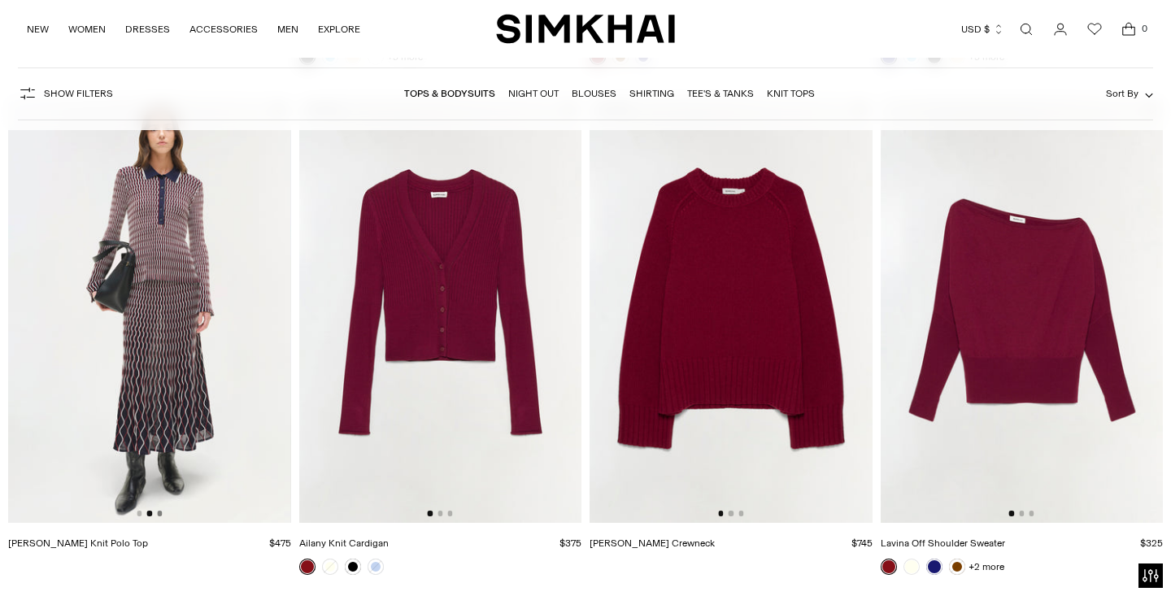
click at [159, 515] on button "Go to slide 3" at bounding box center [159, 513] width 5 height 5
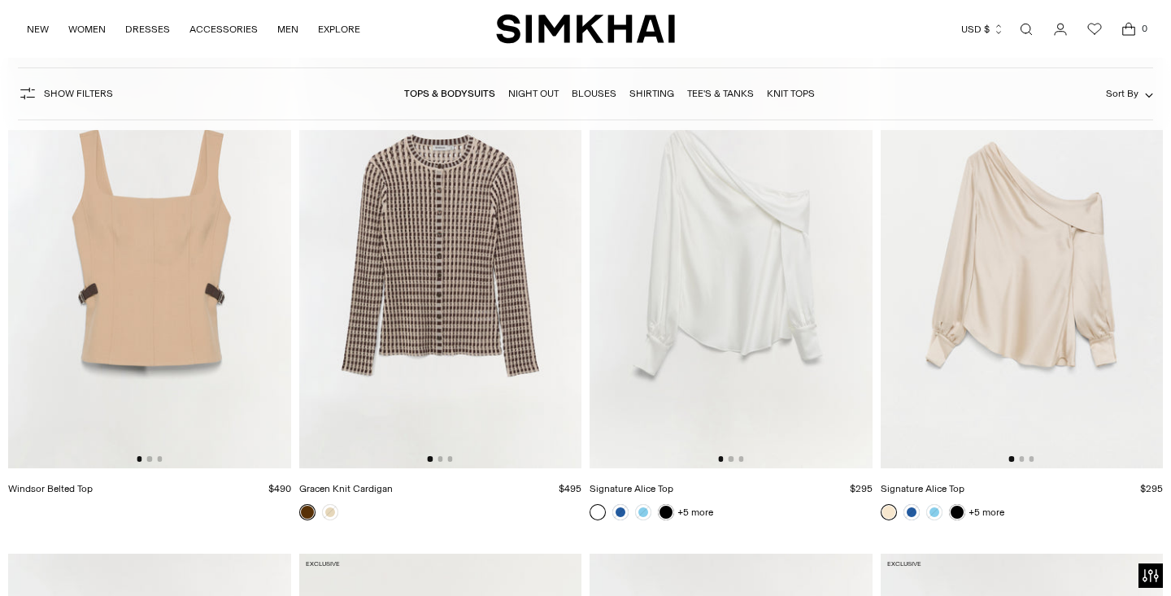
scroll to position [5275, 0]
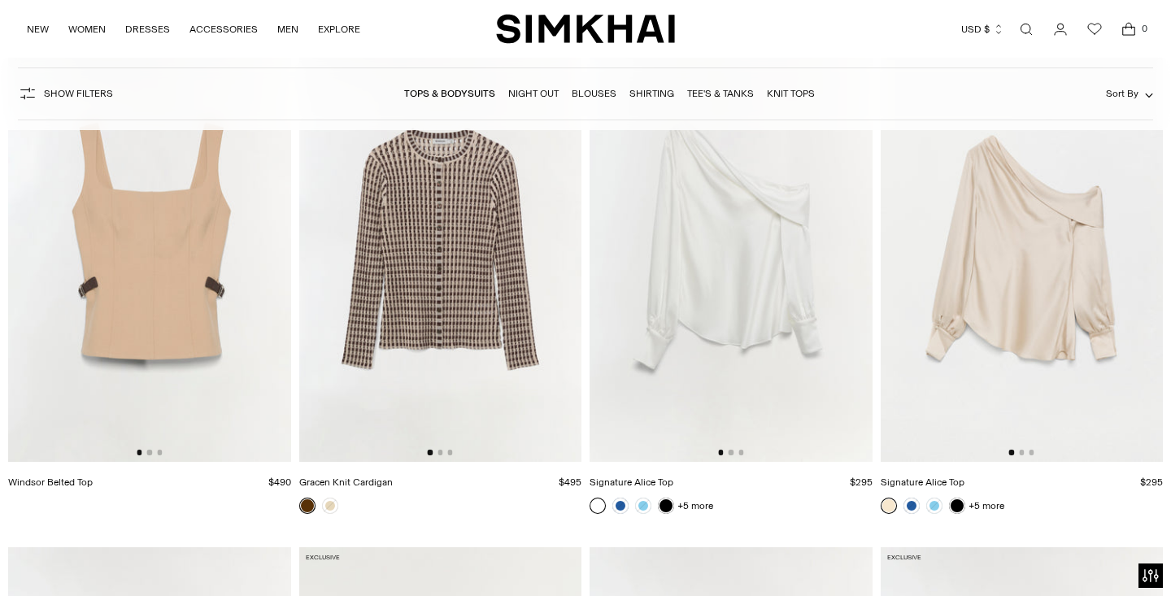
click at [150, 449] on img at bounding box center [149, 249] width 283 height 424
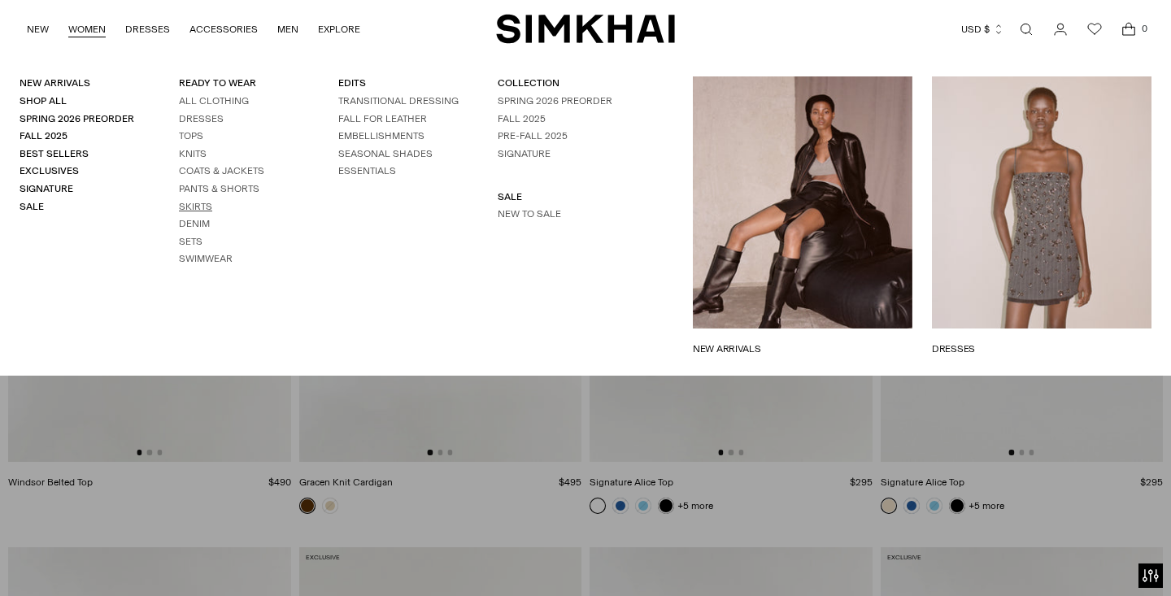
click at [194, 203] on link "Skirts" at bounding box center [195, 206] width 33 height 11
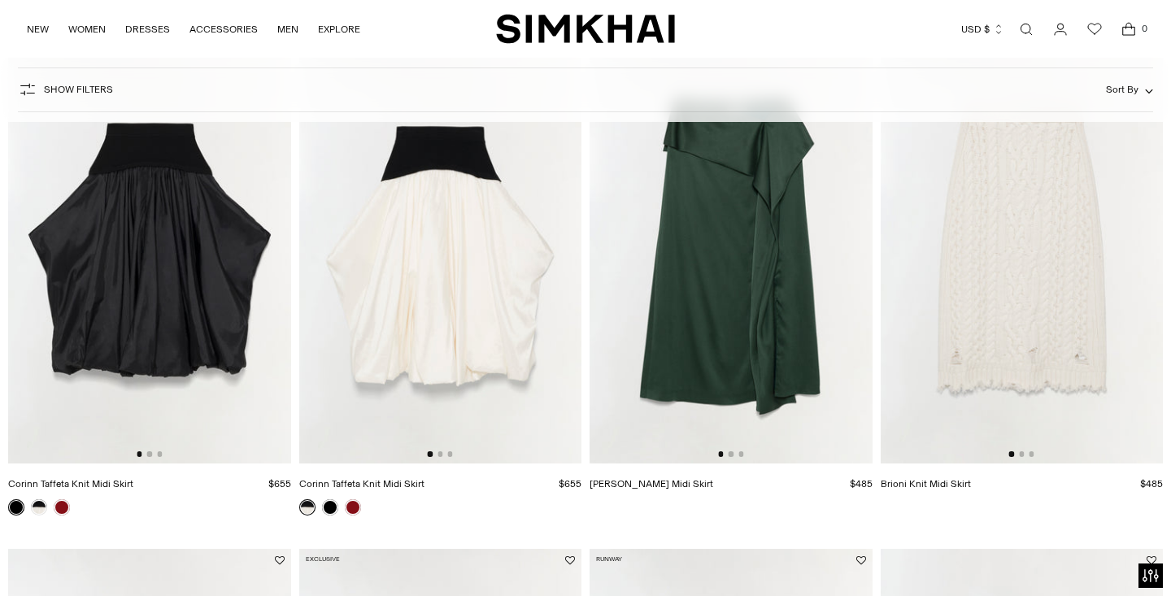
scroll to position [1209, 0]
